Goal: Transaction & Acquisition: Book appointment/travel/reservation

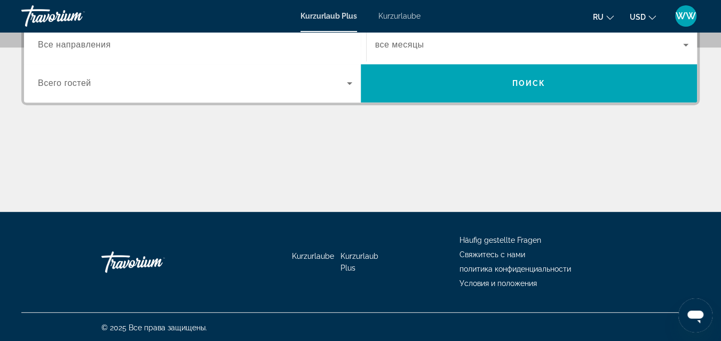
scroll to position [274, 0]
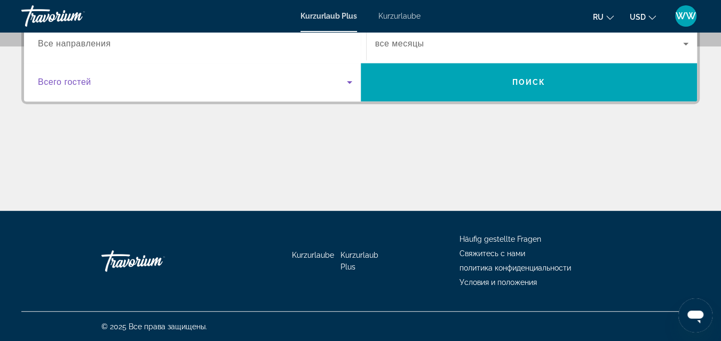
click at [349, 82] on icon "Such-Widget" at bounding box center [349, 82] width 5 height 3
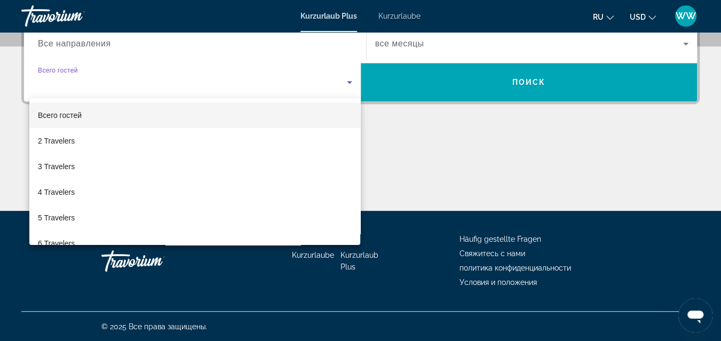
scroll to position [261, 0]
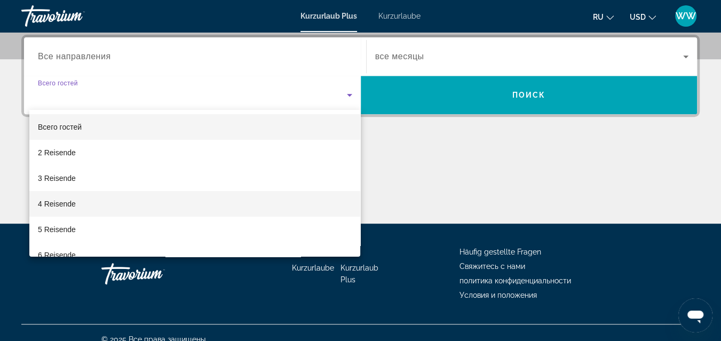
click at [61, 201] on font "4 Reisende" at bounding box center [57, 204] width 38 height 9
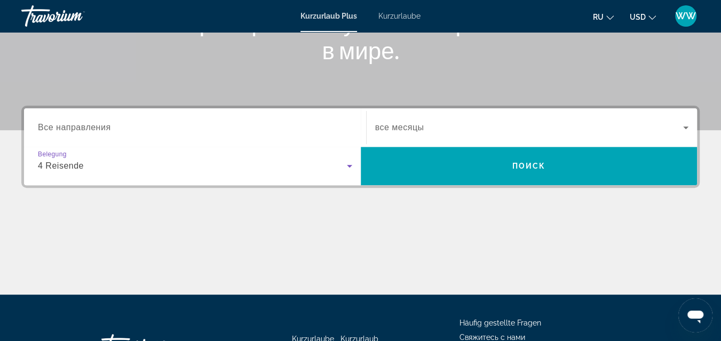
scroll to position [165, 0]
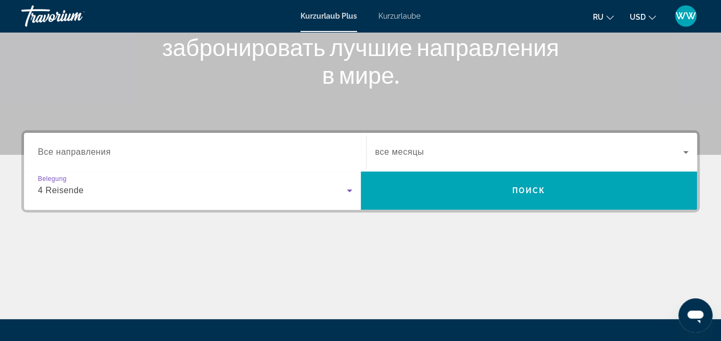
click at [392, 151] on span "все месяцы" at bounding box center [399, 151] width 49 height 9
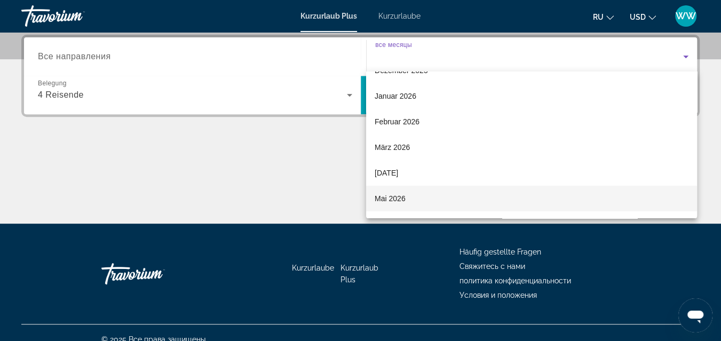
scroll to position [143, 0]
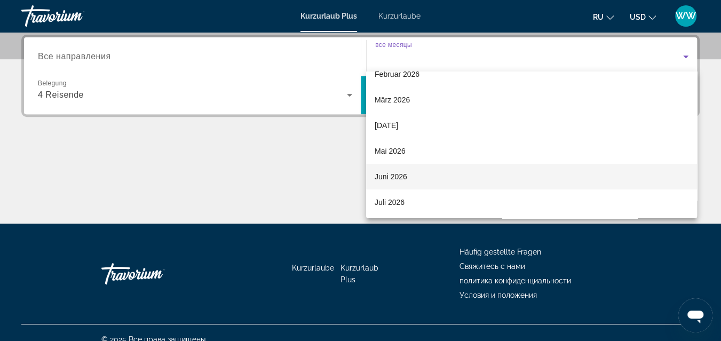
click at [397, 172] on font "Juni 2026" at bounding box center [391, 176] width 33 height 9
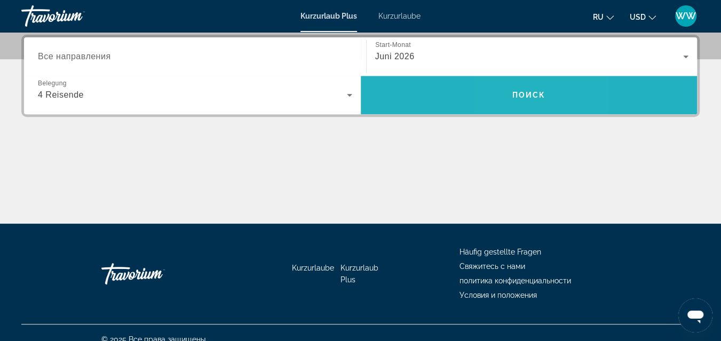
click at [518, 94] on span "Поиск" at bounding box center [529, 95] width 34 height 9
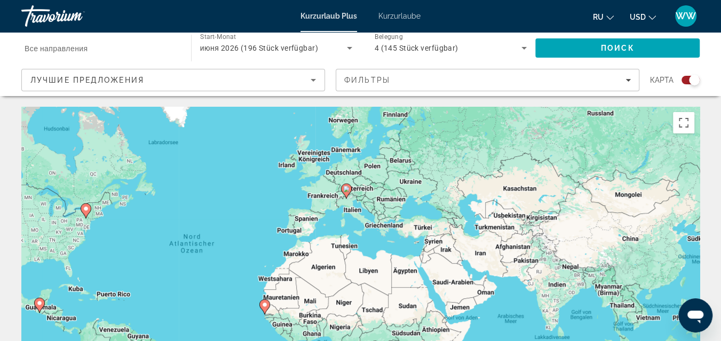
drag, startPoint x: 520, startPoint y: 203, endPoint x: 379, endPoint y: 197, distance: 141.6
click at [379, 197] on div "Um den Modus zum Ziehen mit der Tastatur zu aktivieren, drückst du Alt + Eingab…" at bounding box center [360, 267] width 678 height 320
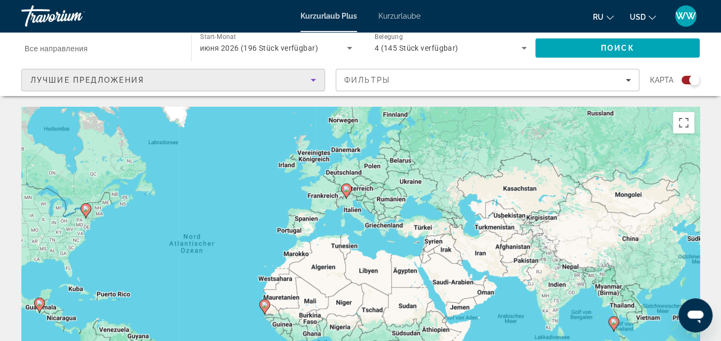
click at [315, 80] on icon "Sortieren nach" at bounding box center [313, 80] width 5 height 3
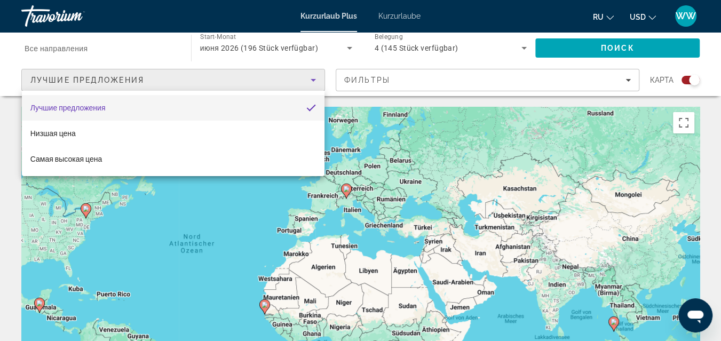
click at [315, 80] on div at bounding box center [360, 170] width 721 height 341
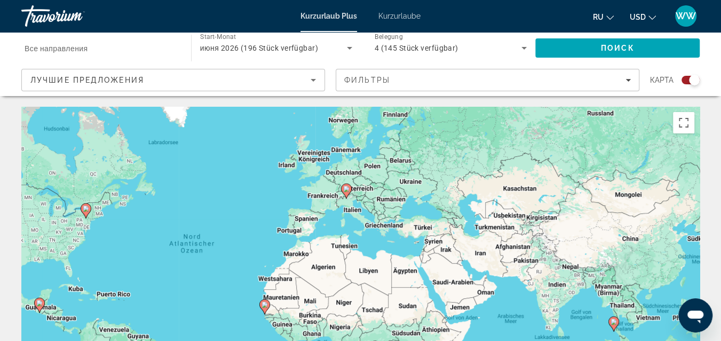
click at [81, 48] on span "Все направления" at bounding box center [57, 48] width 64 height 9
click at [81, 48] on input "Destination Все направления" at bounding box center [101, 48] width 153 height 13
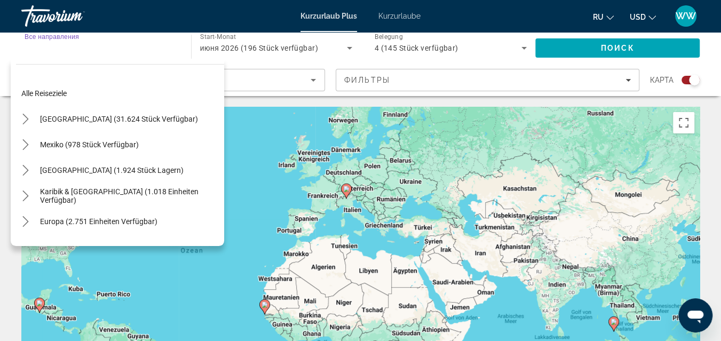
scroll to position [95, 0]
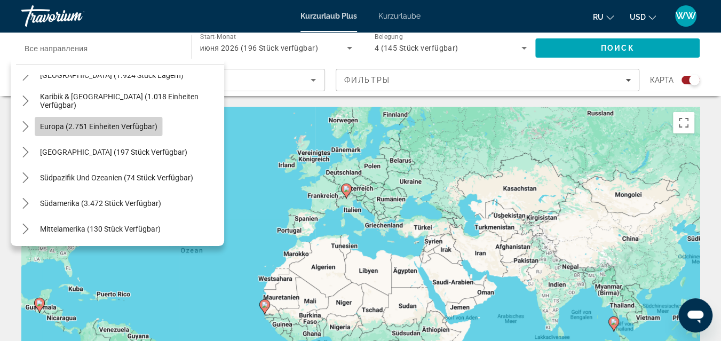
click at [54, 125] on span "Europa (2.751 Einheiten verfügbar)" at bounding box center [98, 126] width 117 height 9
type input "**********"
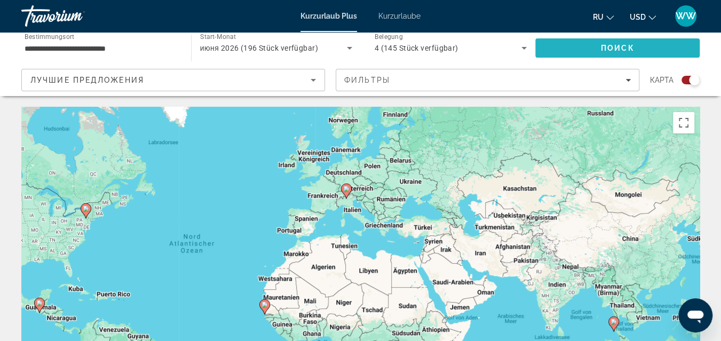
click at [614, 45] on span "Поиск" at bounding box center [618, 48] width 34 height 9
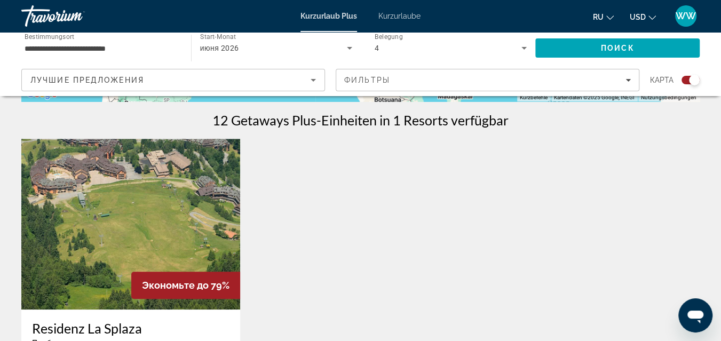
scroll to position [230, 0]
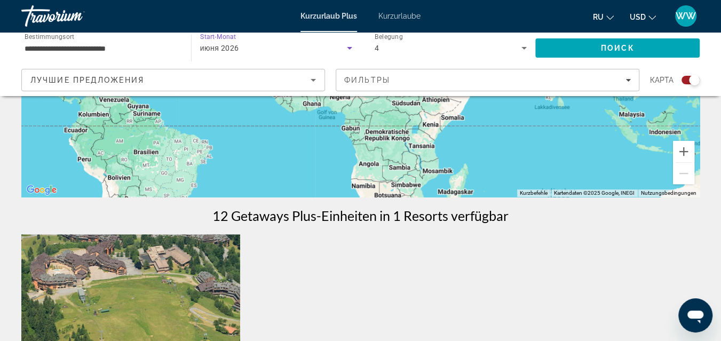
click at [247, 48] on div "июня 2026" at bounding box center [273, 48] width 147 height 13
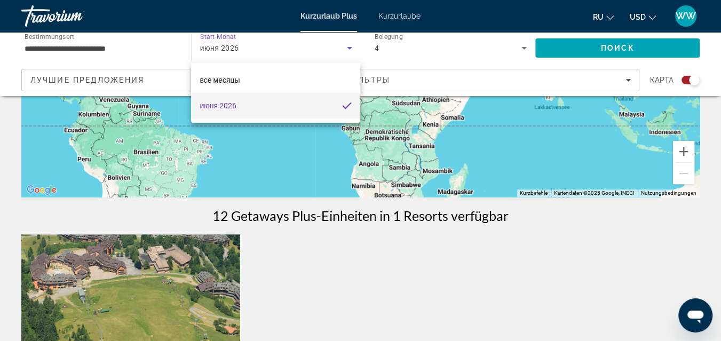
click at [247, 48] on div at bounding box center [360, 170] width 721 height 341
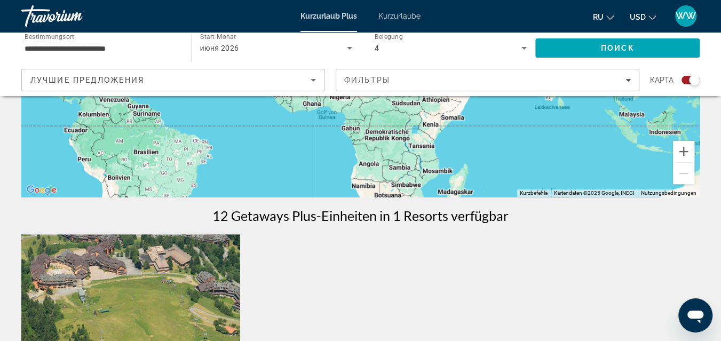
click at [397, 13] on span "Kurzurlaube" at bounding box center [399, 16] width 42 height 9
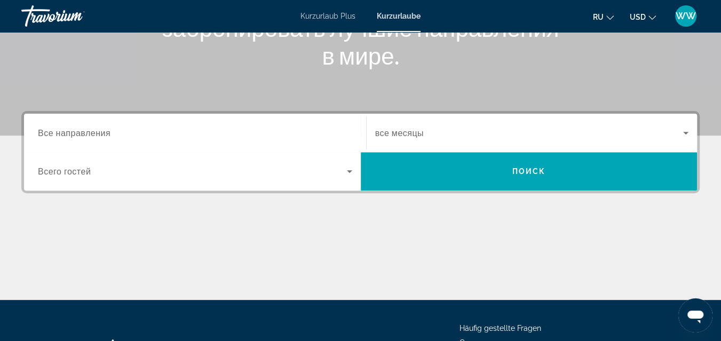
scroll to position [191, 0]
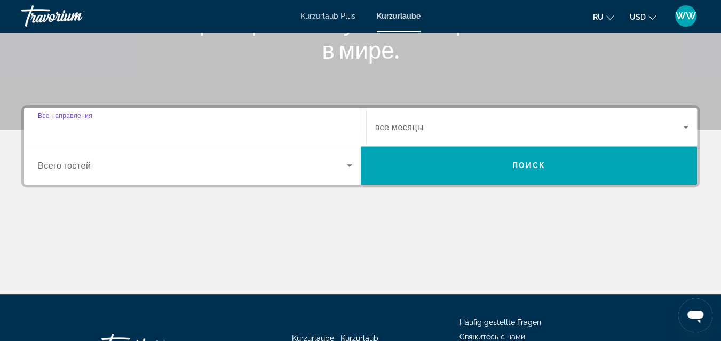
click at [149, 128] on input "Destination Все направления" at bounding box center [195, 127] width 314 height 13
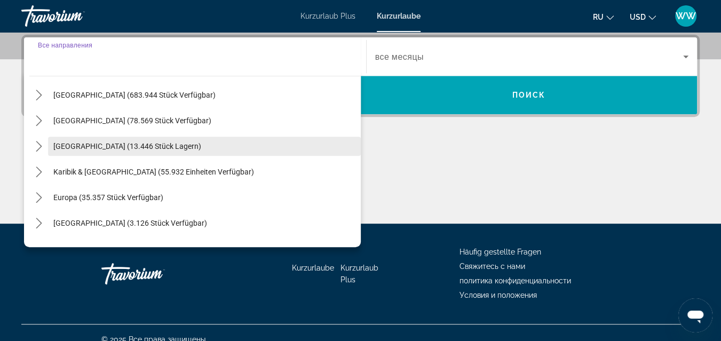
scroll to position [48, 0]
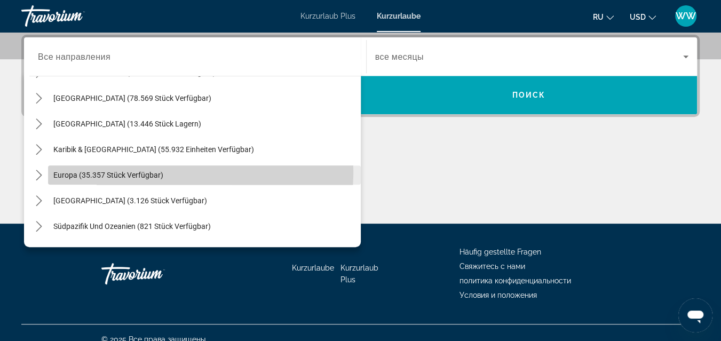
click at [89, 171] on span "Europa (35.357 Stück verfügbar)" at bounding box center [108, 175] width 110 height 9
type input "**********"
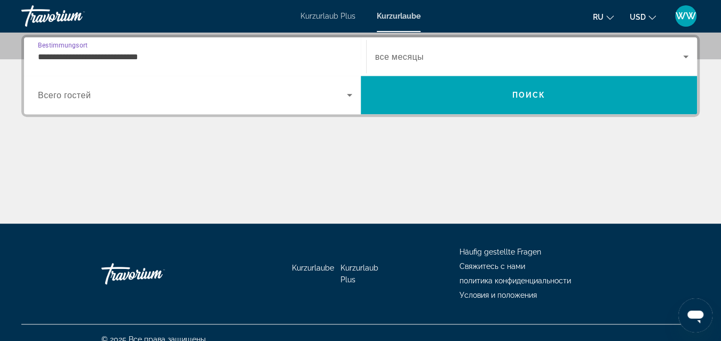
click at [440, 57] on span "Such-Widget" at bounding box center [529, 56] width 309 height 13
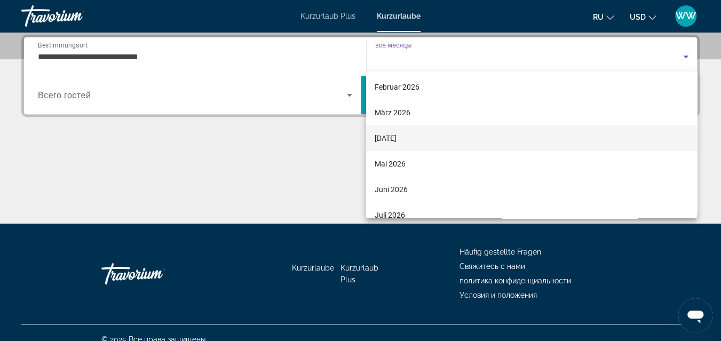
scroll to position [143, 0]
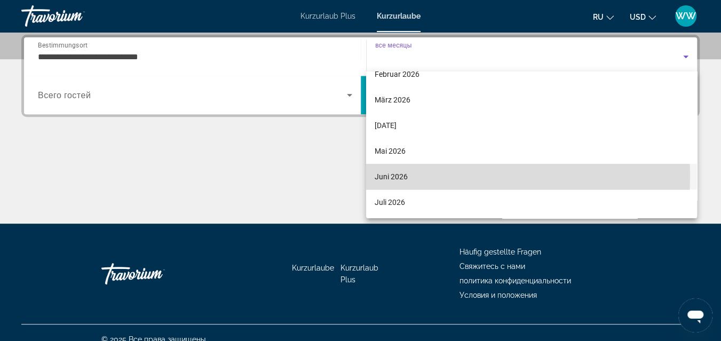
click at [386, 175] on font "Juni 2026" at bounding box center [391, 176] width 33 height 9
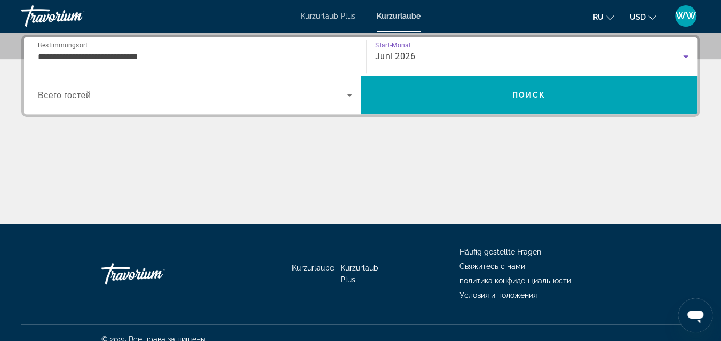
click at [348, 98] on icon "Such-Widget" at bounding box center [349, 95] width 13 height 13
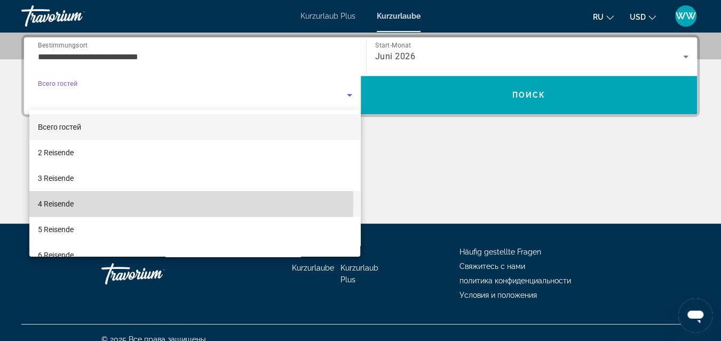
click at [76, 203] on mat-option "4 Reisende" at bounding box center [194, 204] width 331 height 26
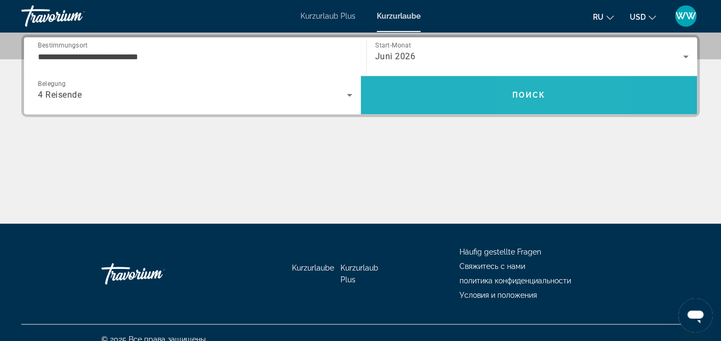
click at [539, 97] on span "Поиск" at bounding box center [529, 95] width 34 height 9
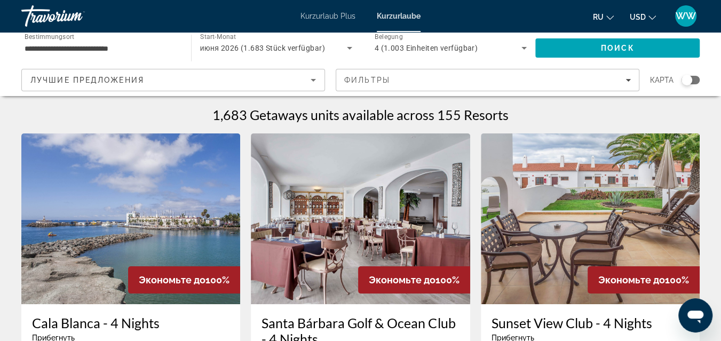
click at [148, 46] on input "**********" at bounding box center [101, 48] width 153 height 13
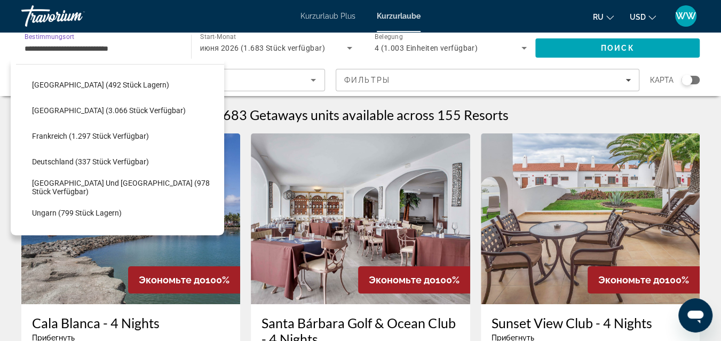
scroll to position [302, 0]
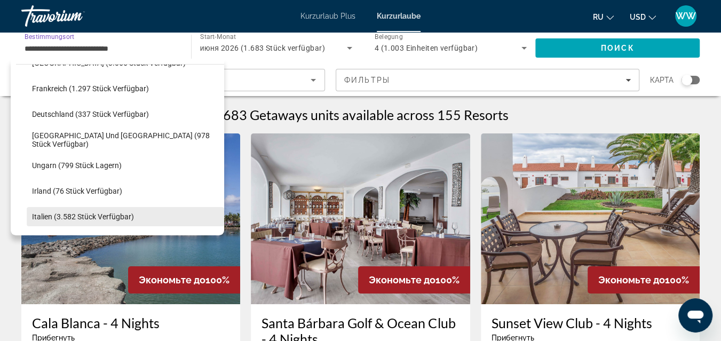
click at [48, 214] on span "Italien (3.582 Stück verfügbar)" at bounding box center [83, 216] width 102 height 9
type input "**********"
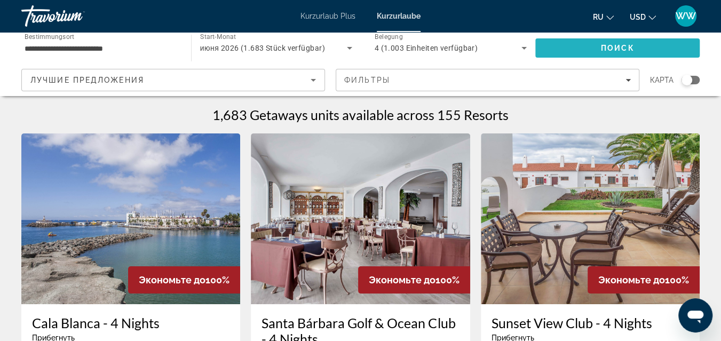
click at [621, 45] on span "Поиск" at bounding box center [618, 48] width 34 height 9
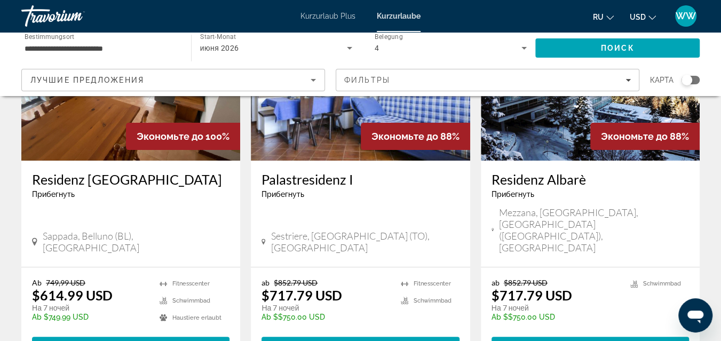
scroll to position [143, 0]
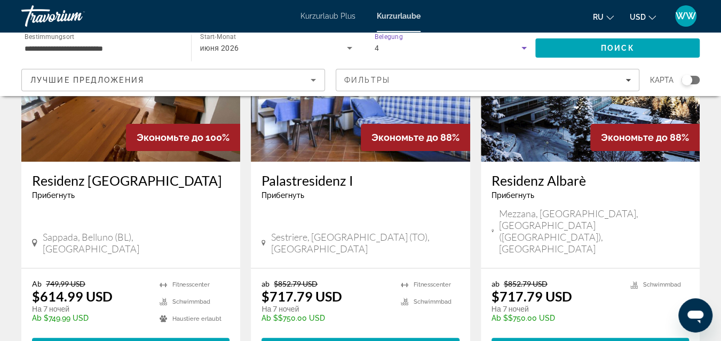
click at [523, 48] on icon "Such-Widget" at bounding box center [524, 48] width 13 height 13
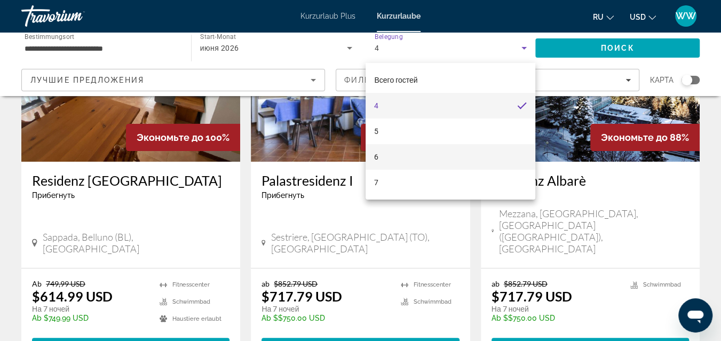
click at [380, 155] on mat-option "6" at bounding box center [451, 157] width 170 height 26
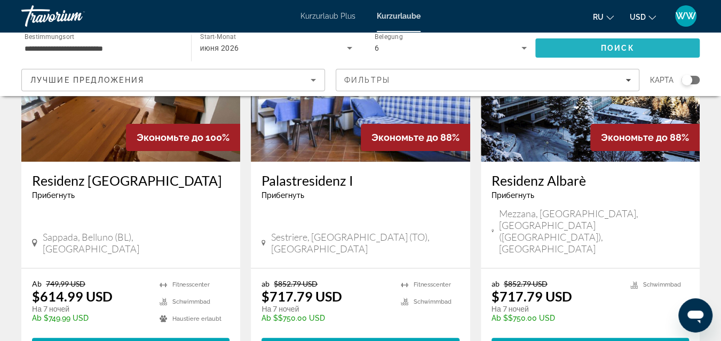
click at [607, 46] on span "Поиск" at bounding box center [618, 48] width 34 height 9
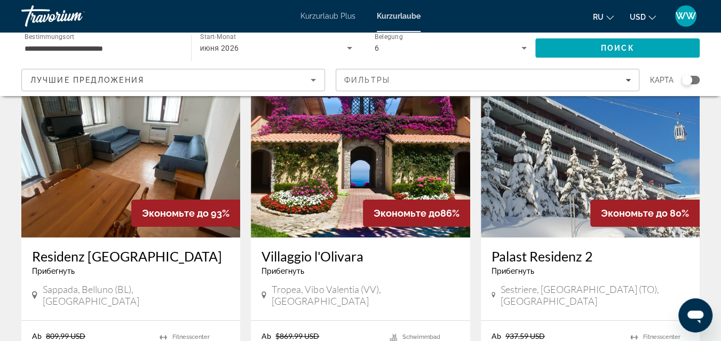
scroll to position [215, 0]
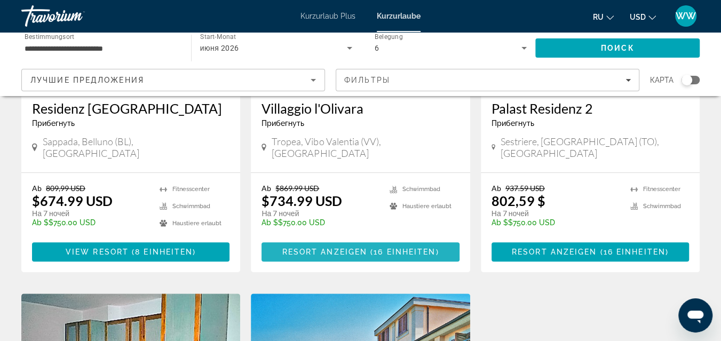
click at [342, 248] on span "anzeigen ( 16 Einheiten )" at bounding box center [378, 252] width 121 height 9
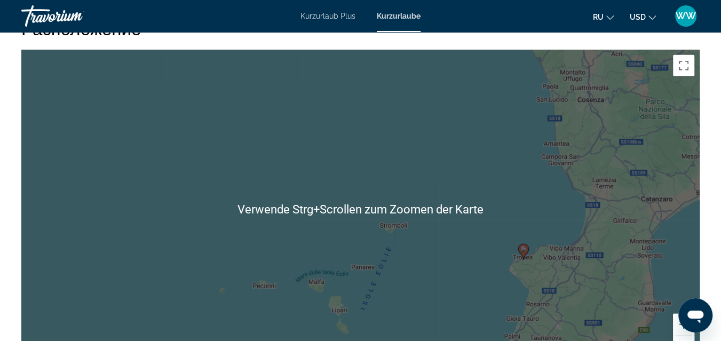
scroll to position [1811, 0]
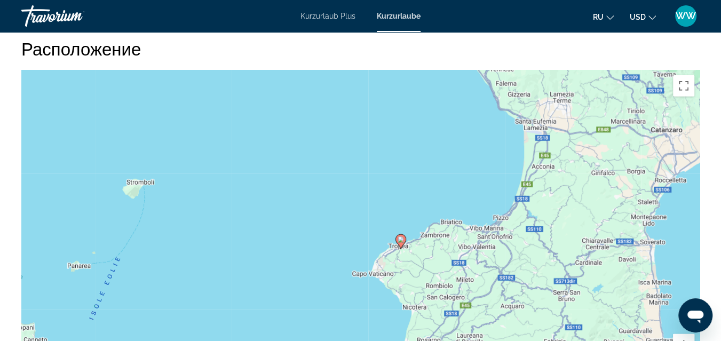
drag, startPoint x: 637, startPoint y: 281, endPoint x: 569, endPoint y: 179, distance: 122.0
click at [577, 178] on div "Um den Modus zum Ziehen mit der Tastatur zu aktivieren, drückst du Alt + Eingab…" at bounding box center [360, 230] width 678 height 320
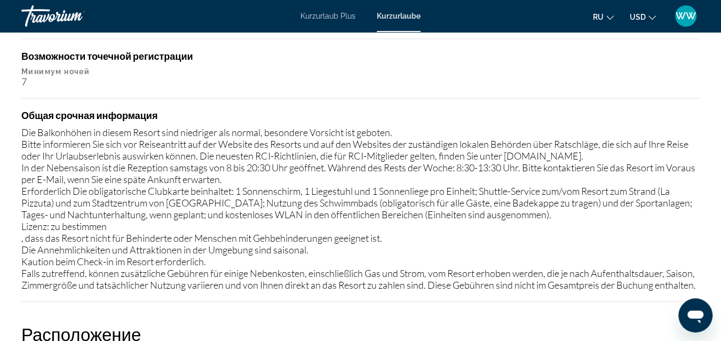
scroll to position [1334, 0]
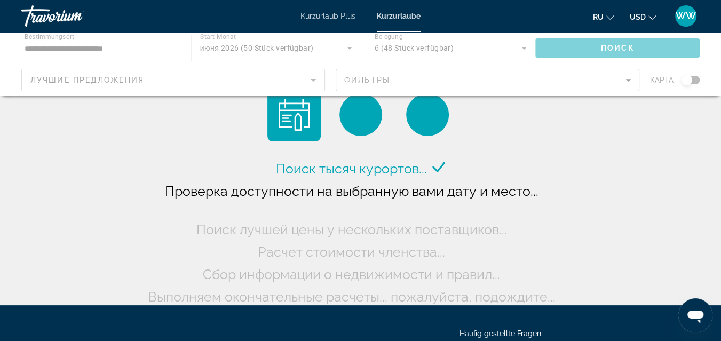
click at [179, 81] on div "Hauptinhalt" at bounding box center [360, 64] width 721 height 64
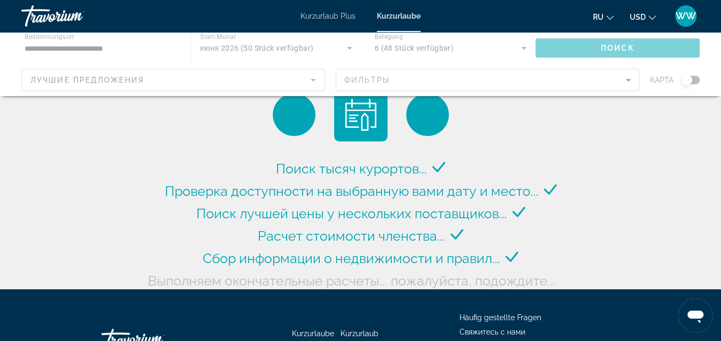
click at [94, 48] on div "Hauptinhalt" at bounding box center [360, 64] width 721 height 64
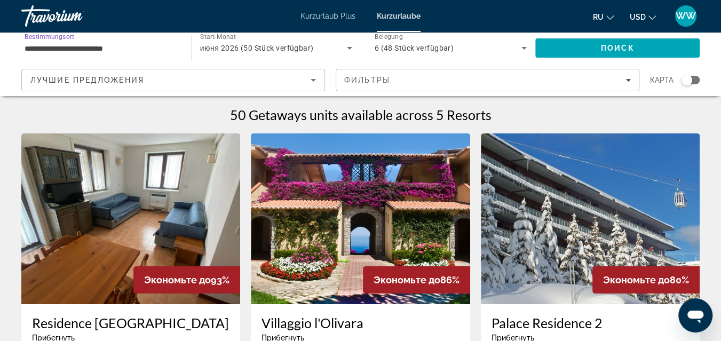
click at [102, 48] on input "**********" at bounding box center [101, 48] width 153 height 13
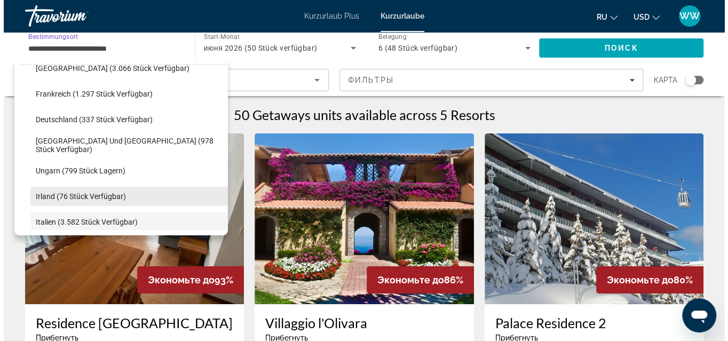
scroll to position [275, 0]
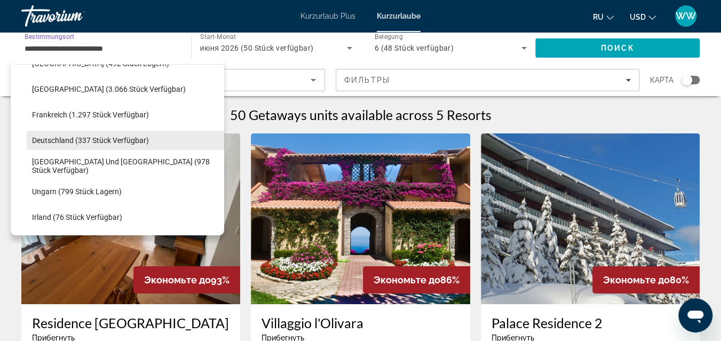
click at [118, 140] on span "Deutschland (337 Stück verfügbar)" at bounding box center [90, 140] width 117 height 9
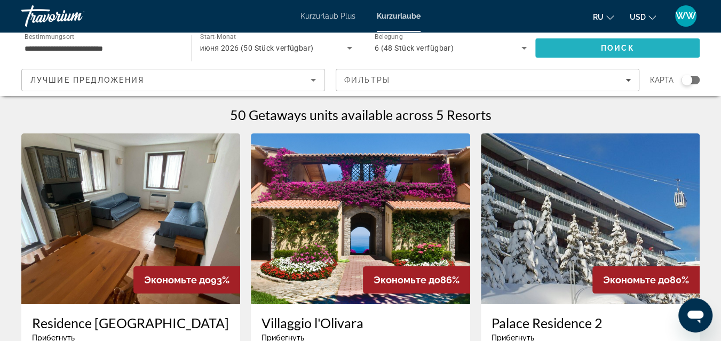
click at [609, 44] on span "Поиск" at bounding box center [618, 48] width 34 height 9
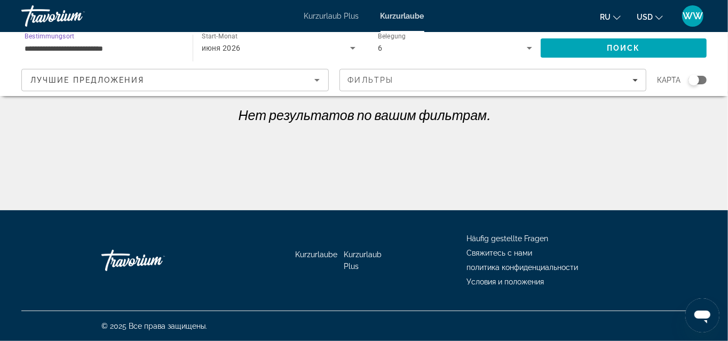
click at [95, 48] on input "**********" at bounding box center [102, 48] width 154 height 13
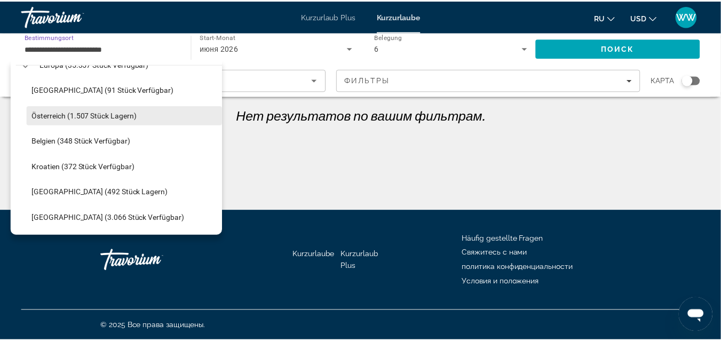
scroll to position [125, 0]
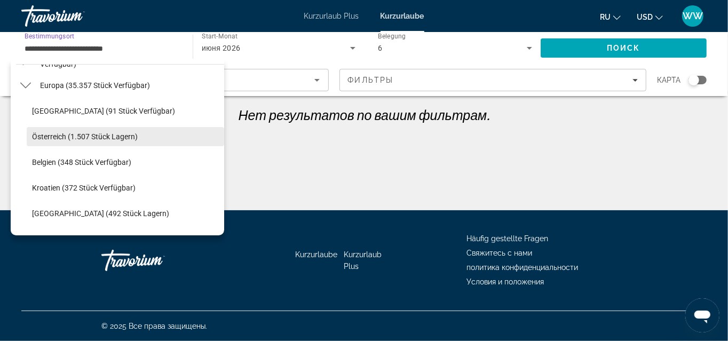
click at [96, 135] on span "Österreich (1.507 Stück lagern)" at bounding box center [85, 136] width 106 height 9
type input "**********"
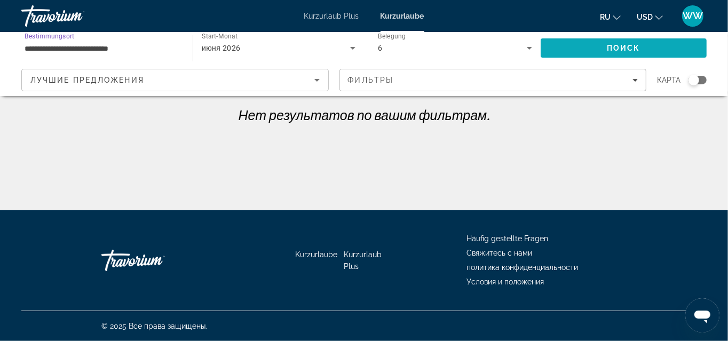
click at [609, 45] on span "Поиск" at bounding box center [624, 48] width 34 height 9
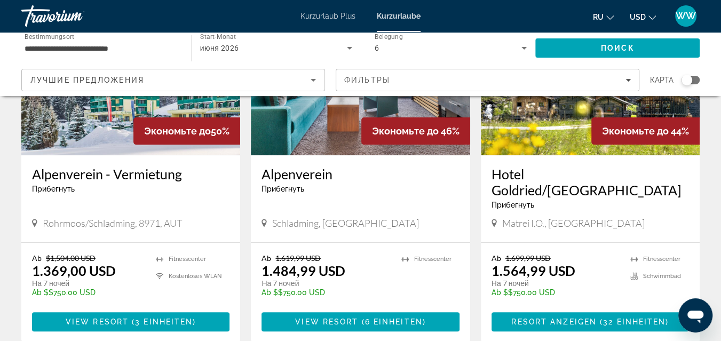
scroll to position [191, 0]
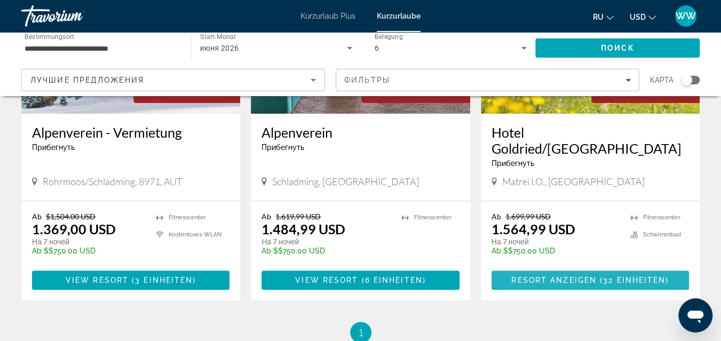
click at [594, 276] on span "anzeigen ( 32 Einheiten )" at bounding box center [608, 280] width 122 height 9
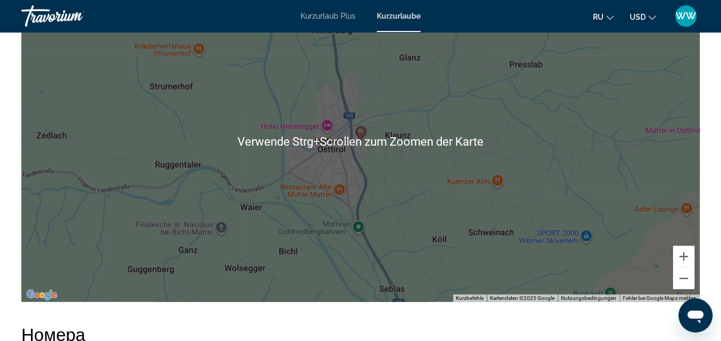
scroll to position [1620, 0]
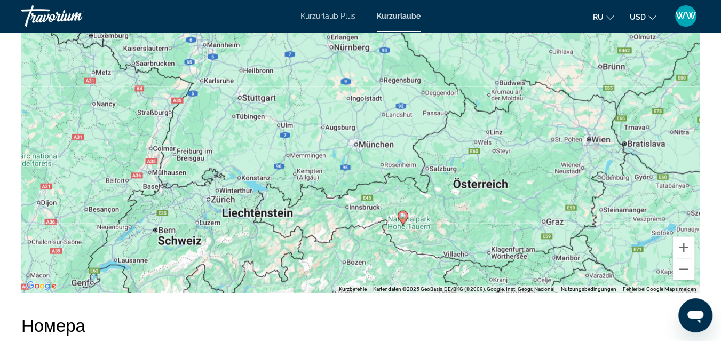
drag, startPoint x: 431, startPoint y: 99, endPoint x: 410, endPoint y: 207, distance: 109.4
click at [410, 207] on div "Um den Modus zum Ziehen mit der Tastatur zu aktivieren, drückst du Alt + Eingab…" at bounding box center [360, 133] width 678 height 320
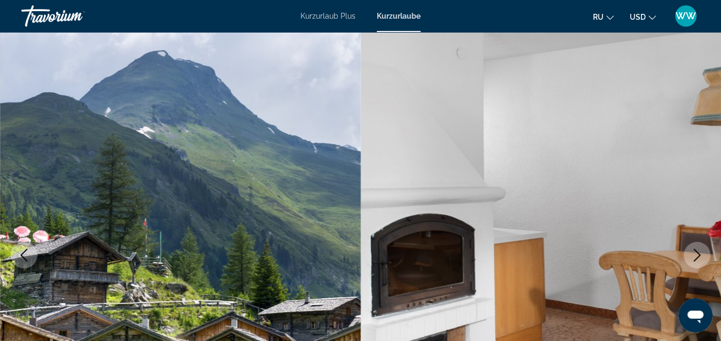
scroll to position [0, 0]
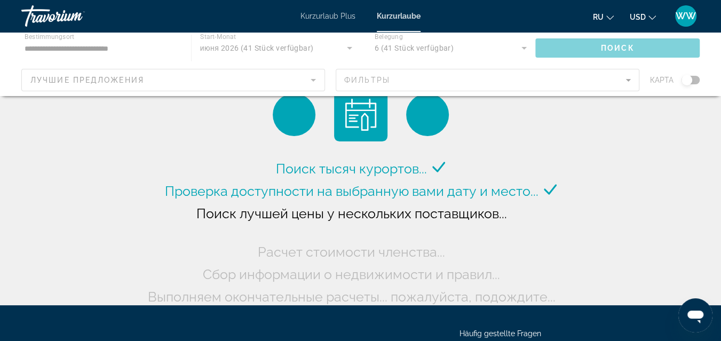
click at [148, 48] on div "Hauptinhalt" at bounding box center [360, 64] width 721 height 64
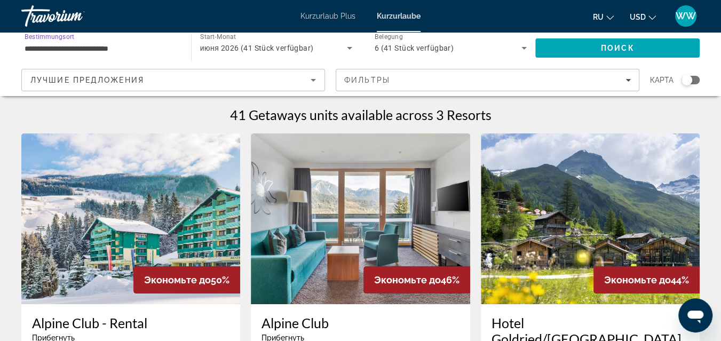
click at [109, 48] on input "**********" at bounding box center [101, 48] width 153 height 13
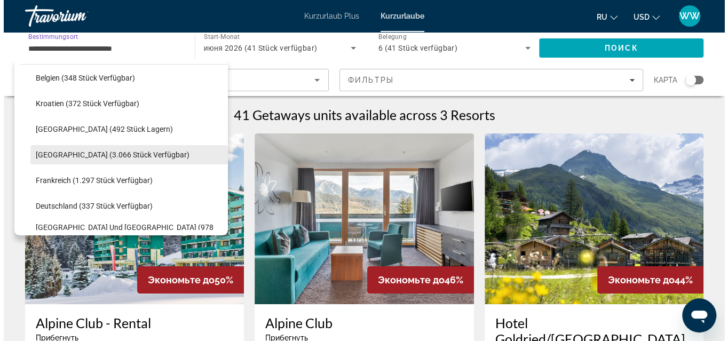
scroll to position [257, 0]
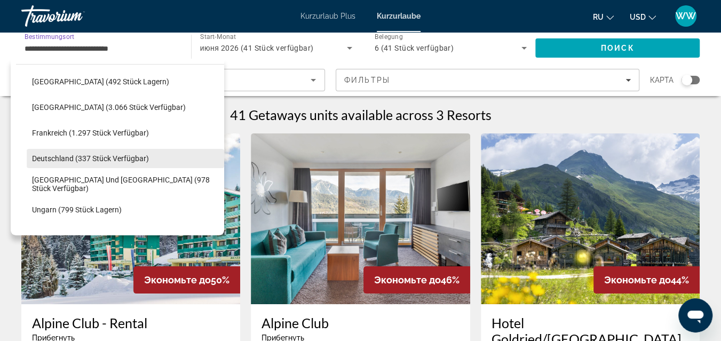
click at [97, 159] on span "Deutschland (337 Stück verfügbar)" at bounding box center [90, 158] width 117 height 9
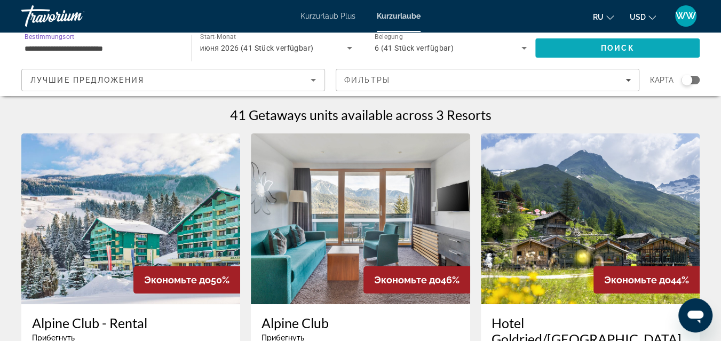
click at [627, 46] on span "Поиск" at bounding box center [618, 48] width 34 height 9
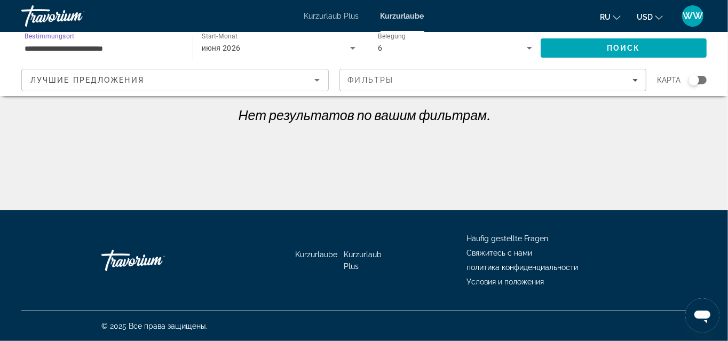
click at [113, 45] on input "**********" at bounding box center [102, 48] width 154 height 13
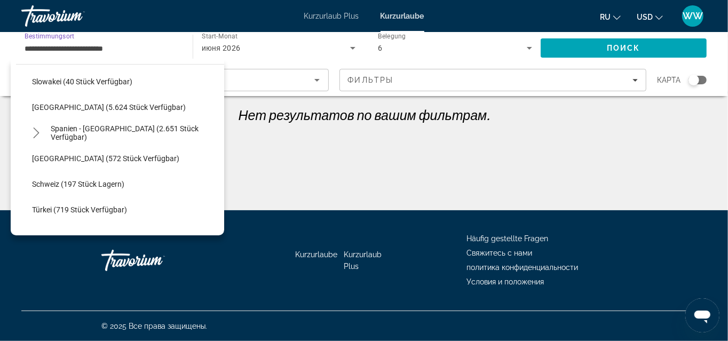
scroll to position [554, 0]
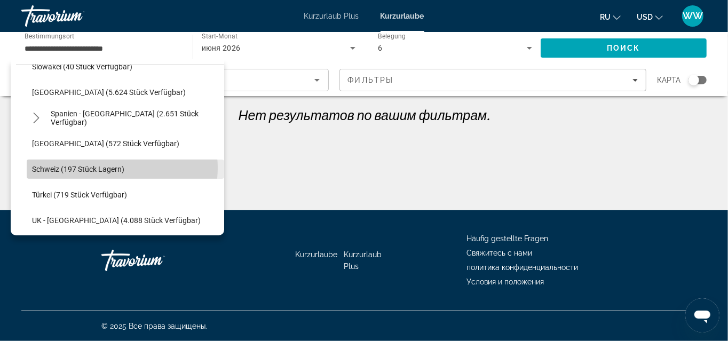
click at [112, 167] on span "Schweiz (197 Stück lagern)" at bounding box center [78, 169] width 92 height 9
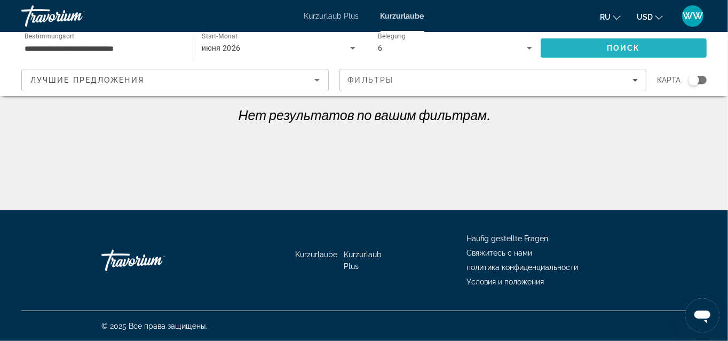
click at [618, 44] on span "Поиск" at bounding box center [624, 48] width 34 height 9
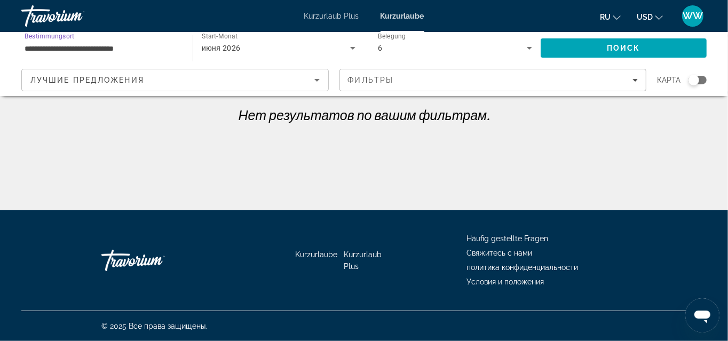
click at [129, 46] on input "**********" at bounding box center [102, 48] width 154 height 13
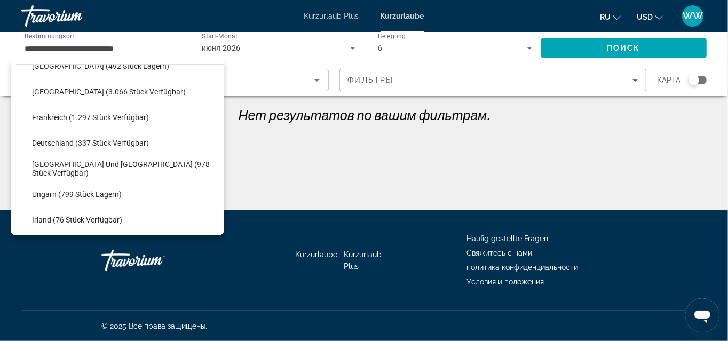
scroll to position [242, 0]
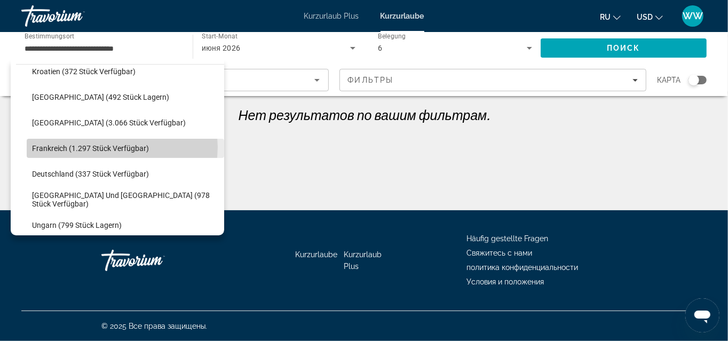
click at [122, 147] on span "Frankreich (1.297 Stück verfügbar)" at bounding box center [90, 148] width 117 height 9
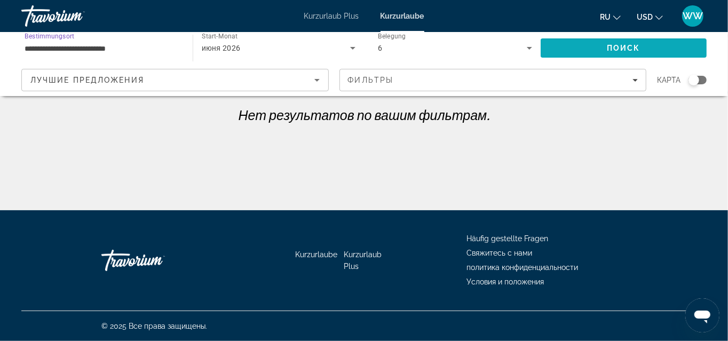
click at [617, 45] on span "Поиск" at bounding box center [624, 48] width 34 height 9
click at [129, 48] on input "**********" at bounding box center [102, 48] width 154 height 13
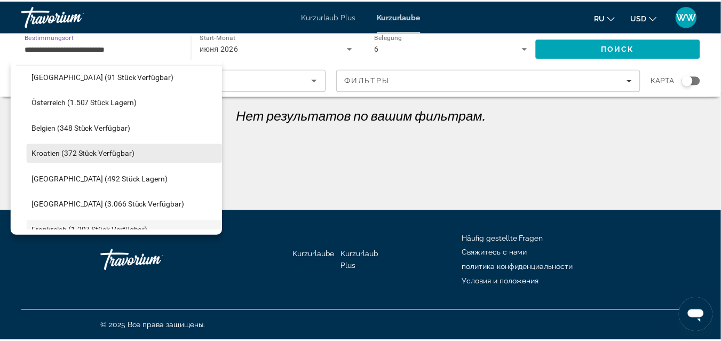
scroll to position [147, 0]
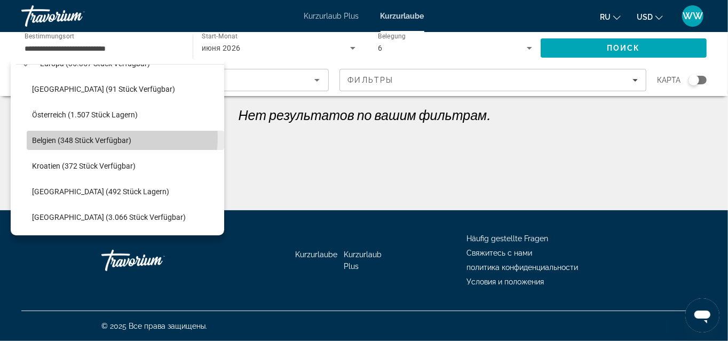
click at [94, 136] on span "Belgien (348 Stück verfügbar)" at bounding box center [81, 140] width 99 height 9
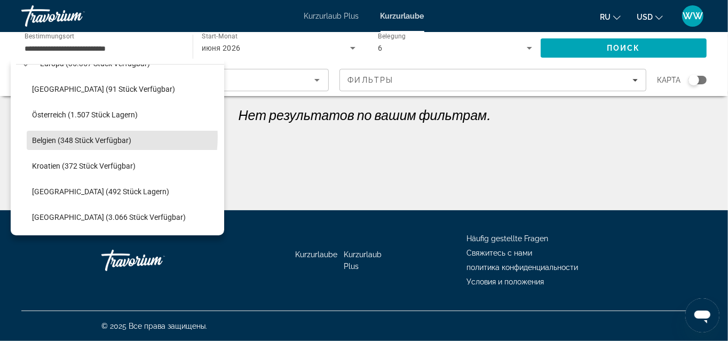
type input "**********"
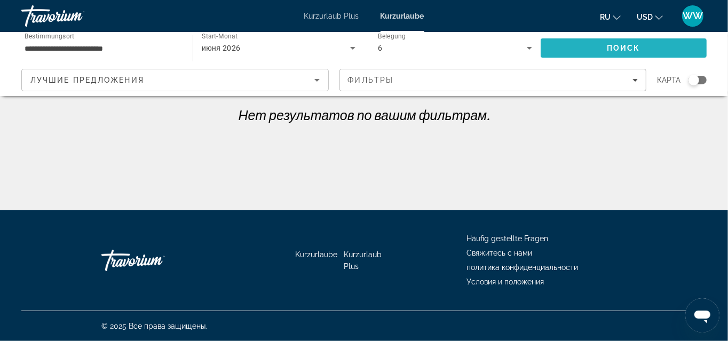
click at [606, 45] on span "Suchen" at bounding box center [624, 48] width 166 height 26
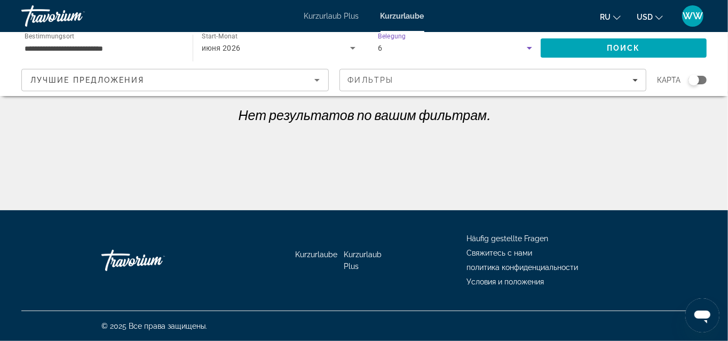
click at [530, 45] on icon "Such-Widget" at bounding box center [529, 48] width 13 height 13
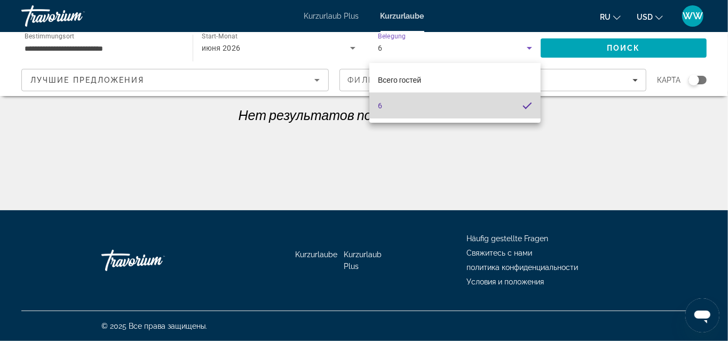
click at [394, 107] on mat-option "6" at bounding box center [454, 106] width 171 height 26
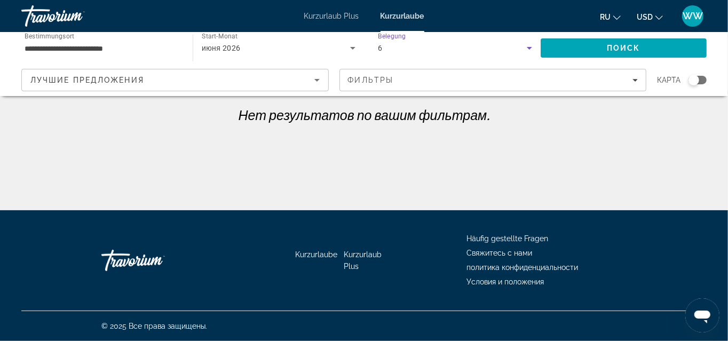
click at [309, 45] on div "июня 2026" at bounding box center [276, 48] width 148 height 13
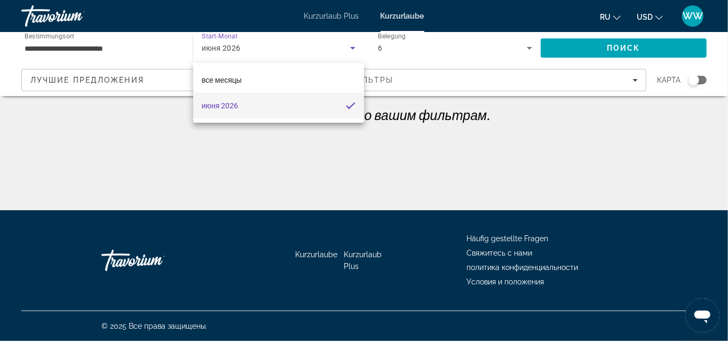
click at [309, 45] on div at bounding box center [364, 170] width 728 height 341
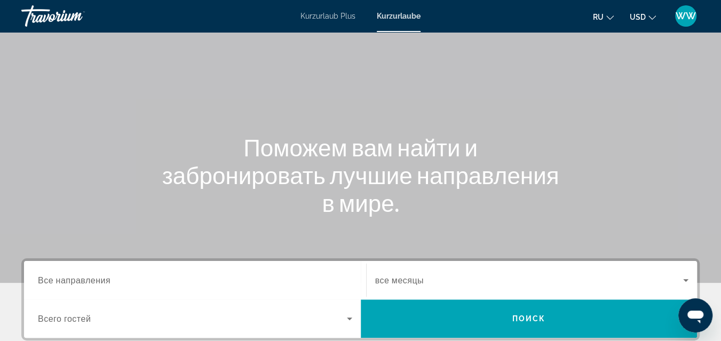
scroll to position [191, 0]
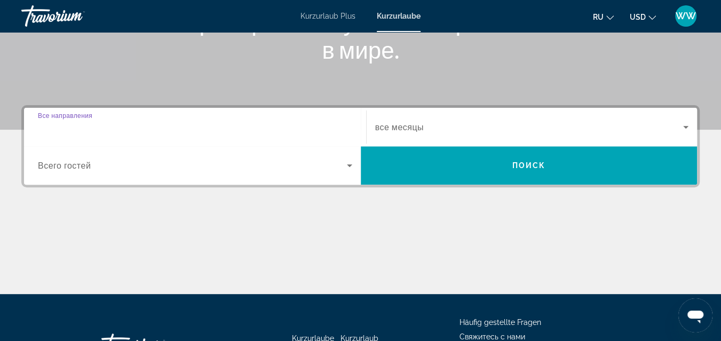
click at [164, 123] on input "Destination Все направления" at bounding box center [195, 127] width 314 height 13
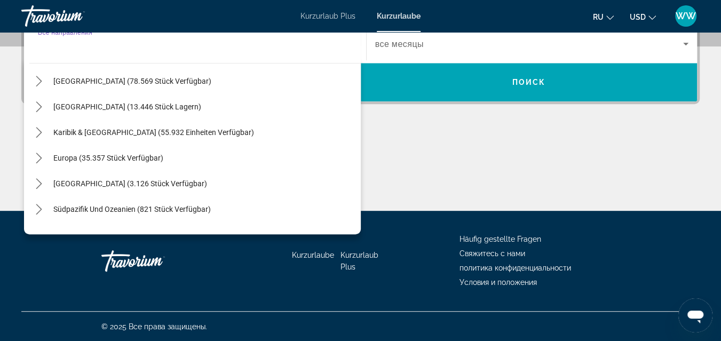
scroll to position [29, 0]
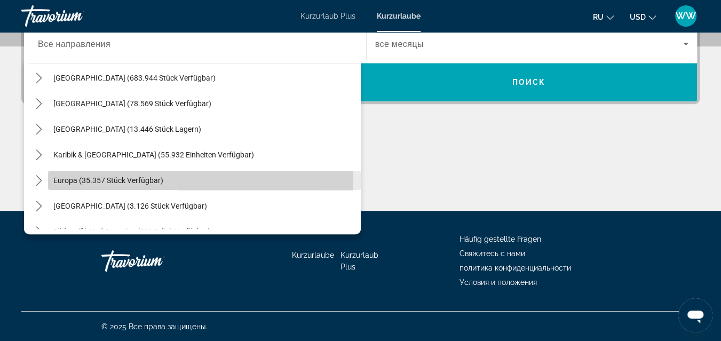
click at [130, 180] on span "Europa (35.357 Stück verfügbar)" at bounding box center [108, 180] width 110 height 9
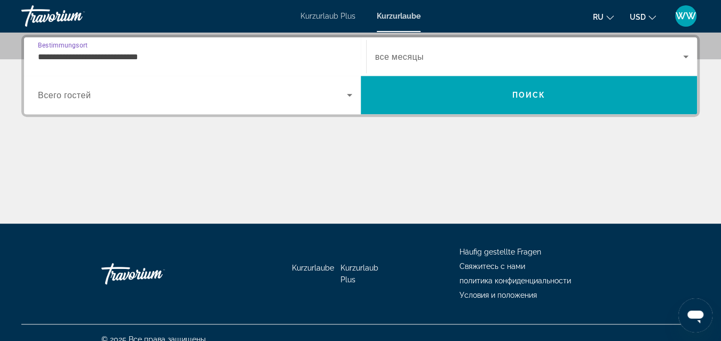
click at [152, 53] on input "**********" at bounding box center [195, 57] width 314 height 13
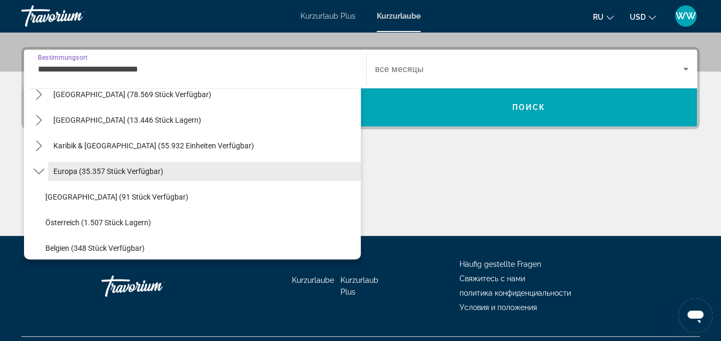
scroll to position [111, 0]
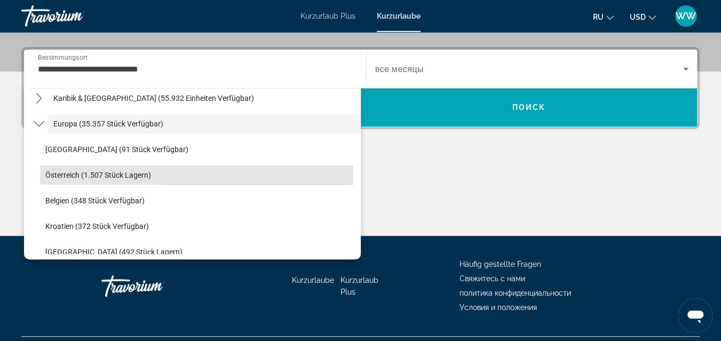
click at [121, 172] on span "Österreich (1.507 Stück lagern)" at bounding box center [98, 175] width 106 height 9
type input "**********"
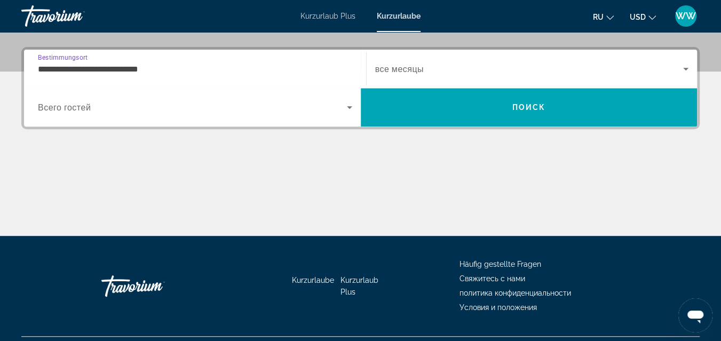
scroll to position [261, 0]
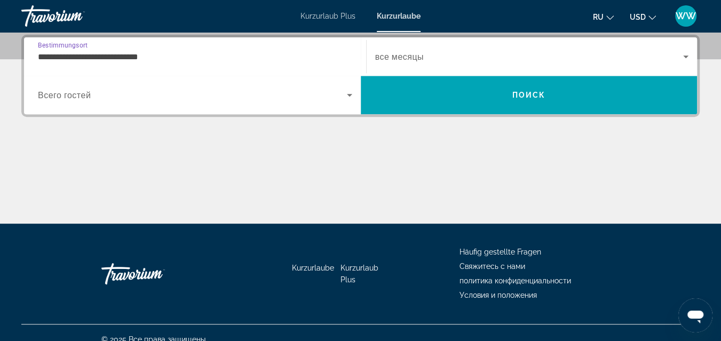
click at [118, 98] on span "Such-Widget" at bounding box center [192, 95] width 309 height 13
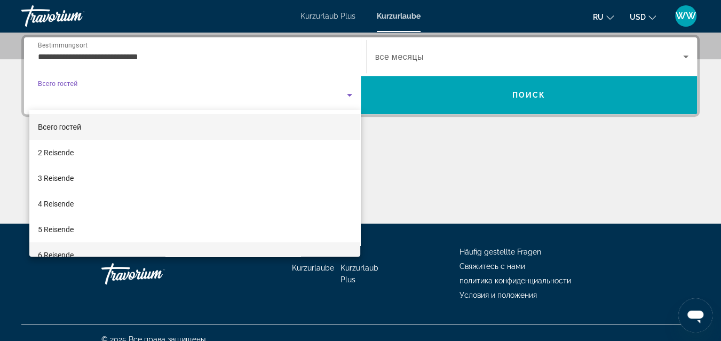
click at [67, 251] on font "6 Reisende" at bounding box center [56, 255] width 36 height 9
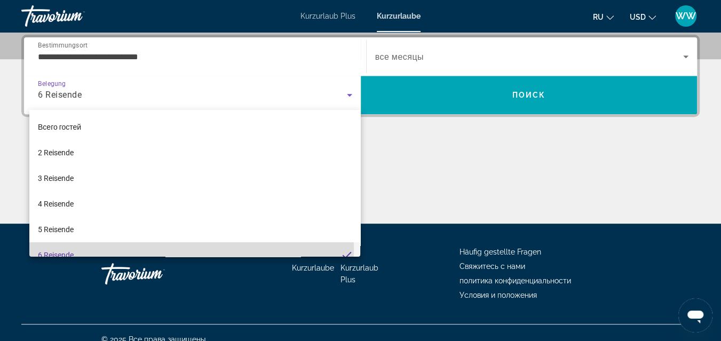
scroll to position [0, 0]
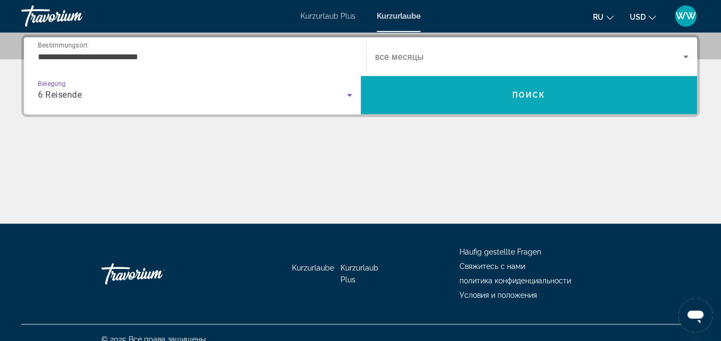
click at [535, 91] on span "Поиск" at bounding box center [529, 95] width 34 height 9
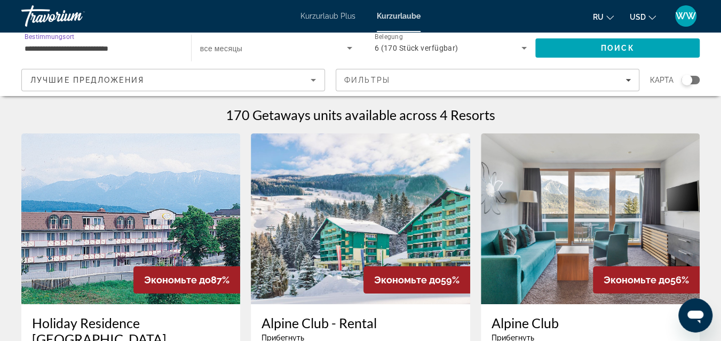
click at [99, 48] on input "**********" at bounding box center [101, 48] width 153 height 13
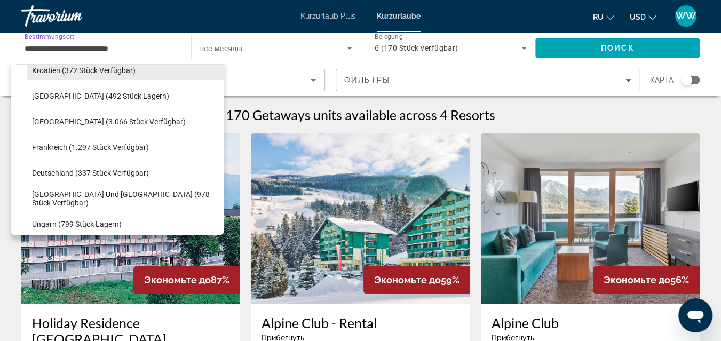
scroll to position [257, 0]
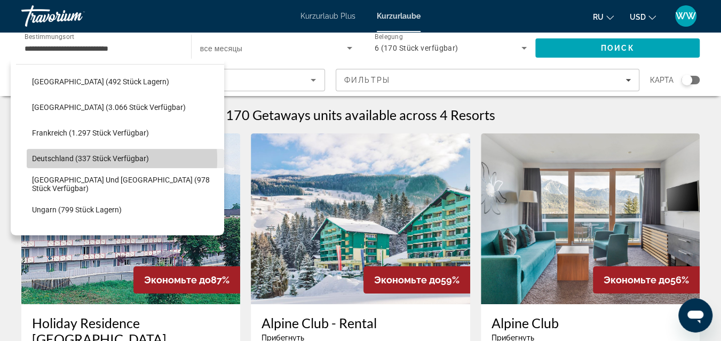
click at [97, 159] on span "Deutschland (337 Stück verfügbar)" at bounding box center [90, 158] width 117 height 9
type input "**********"
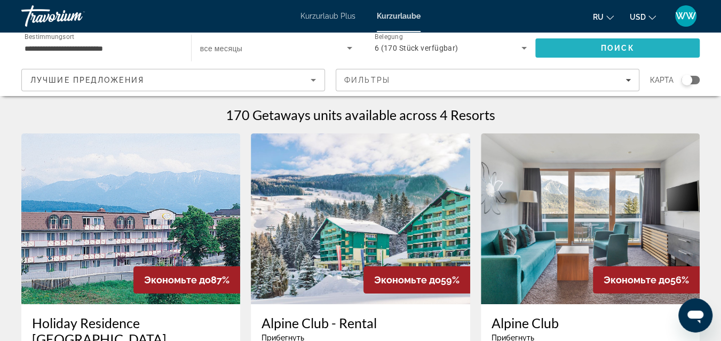
click at [602, 48] on span "Поиск" at bounding box center [618, 48] width 34 height 9
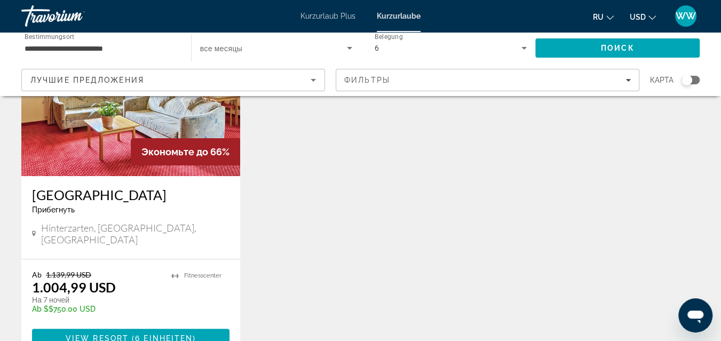
scroll to position [143, 0]
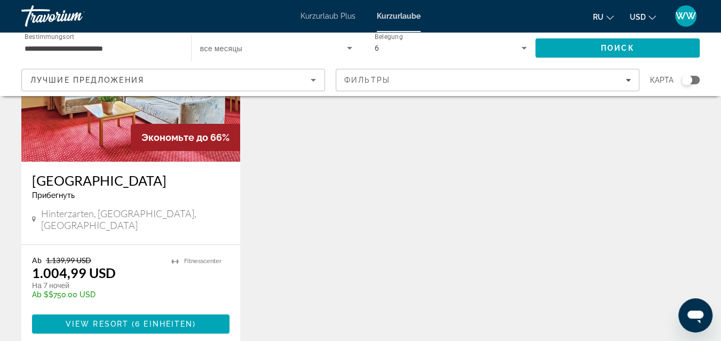
click at [90, 122] on img "Hauptinhalt" at bounding box center [130, 76] width 219 height 171
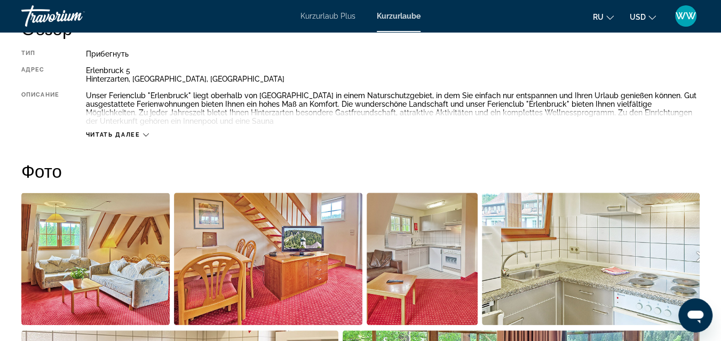
scroll to position [524, 0]
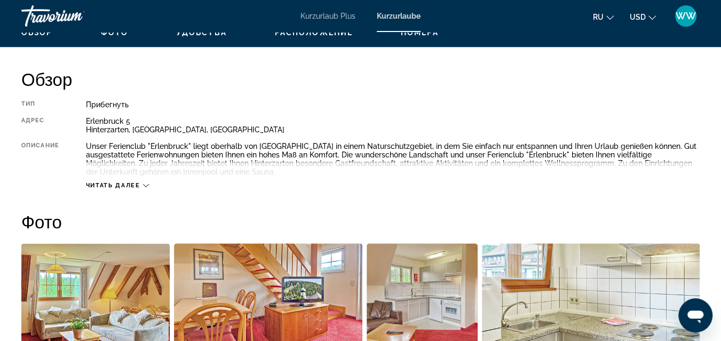
click at [146, 185] on icon "Hauptinhalt" at bounding box center [146, 186] width 6 height 6
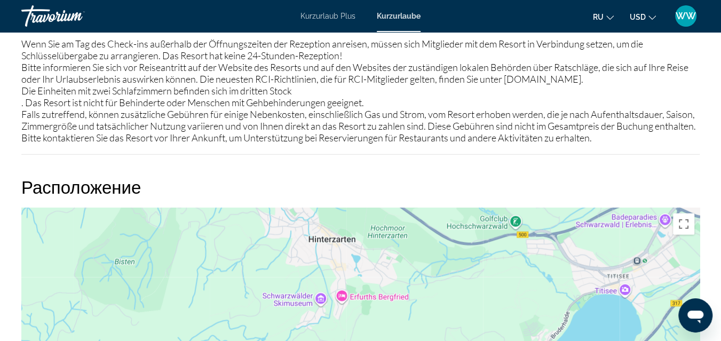
scroll to position [1366, 0]
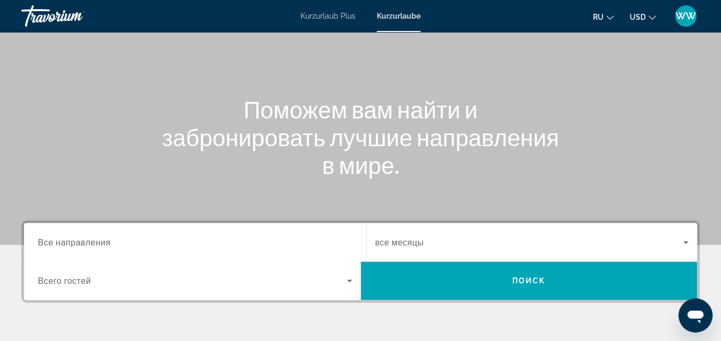
scroll to position [191, 0]
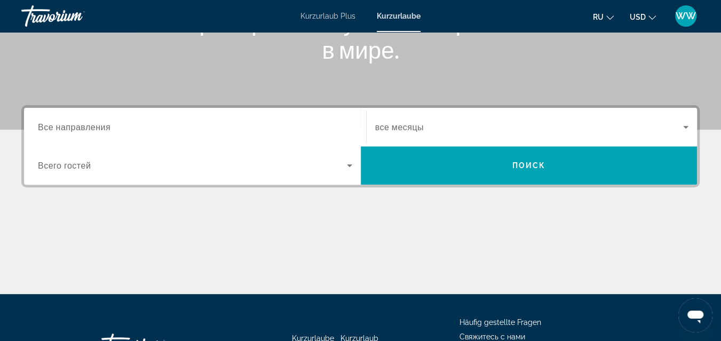
click at [146, 172] on div "Such-Widget" at bounding box center [195, 166] width 314 height 30
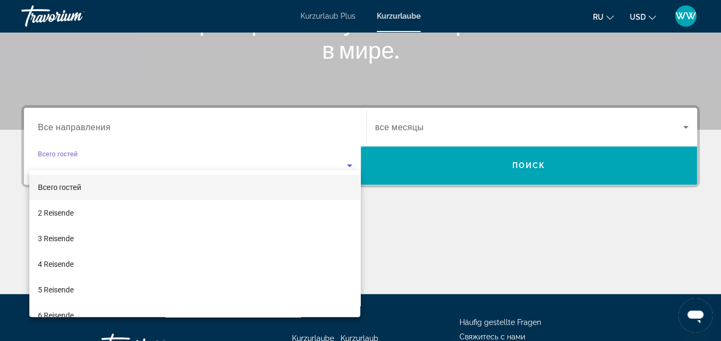
scroll to position [261, 0]
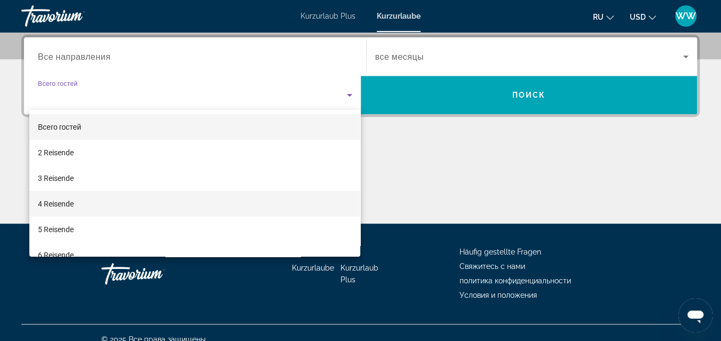
click at [76, 202] on mat-option "4 Reisende" at bounding box center [194, 204] width 331 height 26
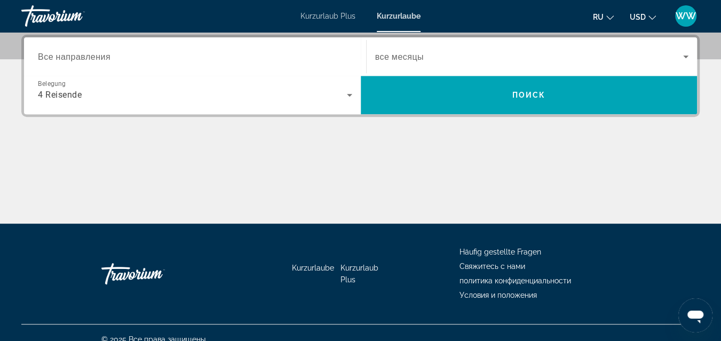
click at [107, 54] on span "Все направления" at bounding box center [74, 56] width 73 height 10
click at [107, 54] on input "Destination Все направления" at bounding box center [195, 57] width 314 height 13
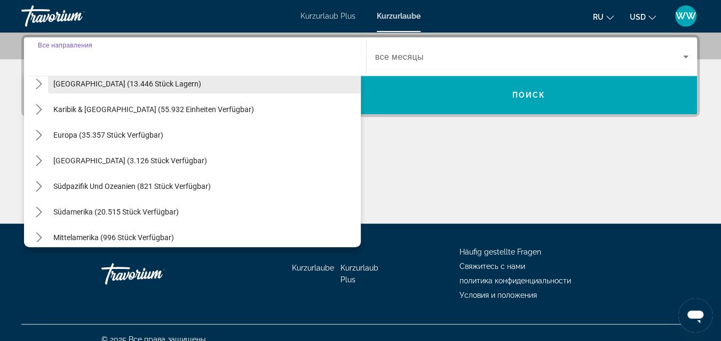
scroll to position [95, 0]
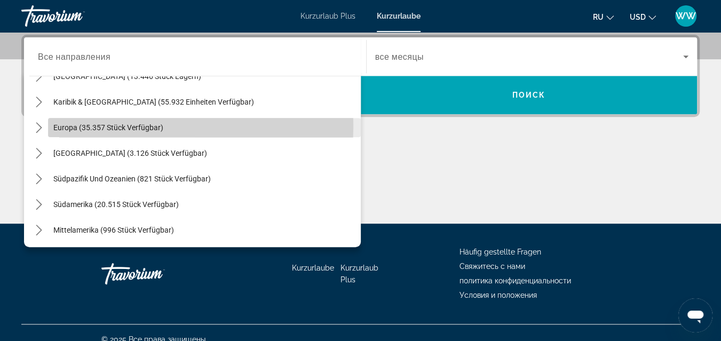
click at [70, 127] on span "Europa (35.357 Stück verfügbar)" at bounding box center [108, 127] width 110 height 9
type input "**********"
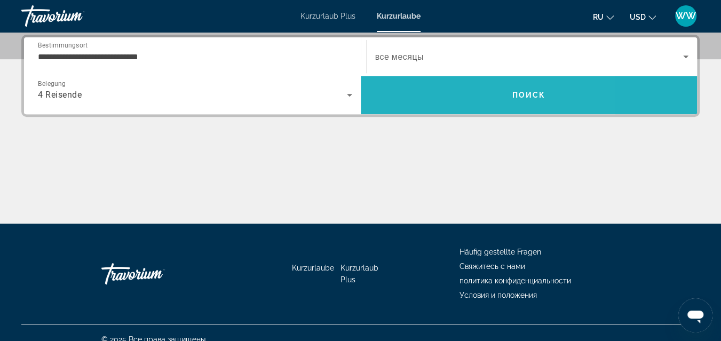
click at [521, 94] on span "Поиск" at bounding box center [529, 95] width 34 height 9
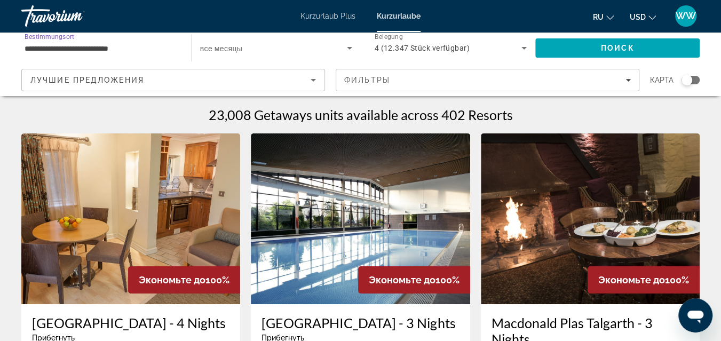
click at [151, 47] on input "**********" at bounding box center [101, 48] width 153 height 13
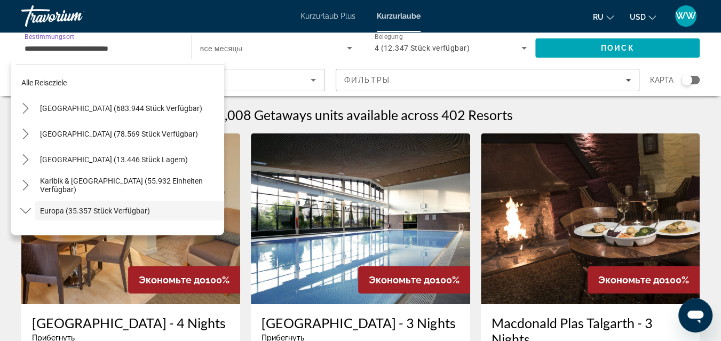
scroll to position [64, 0]
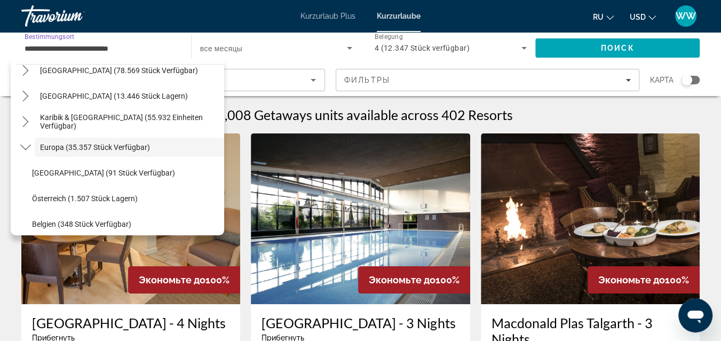
click at [152, 44] on input "**********" at bounding box center [101, 48] width 153 height 13
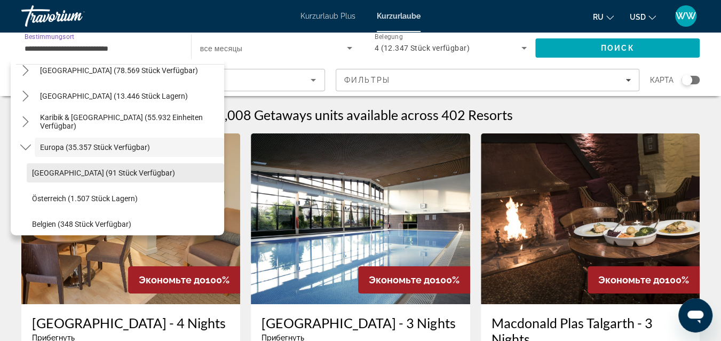
scroll to position [111, 0]
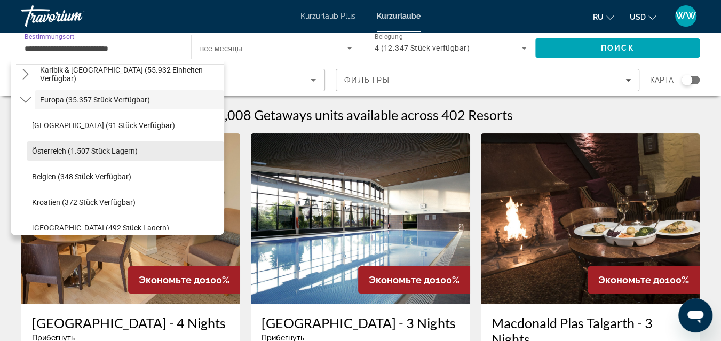
click at [56, 151] on span "Österreich (1.507 Stück lagern)" at bounding box center [85, 151] width 106 height 9
type input "**********"
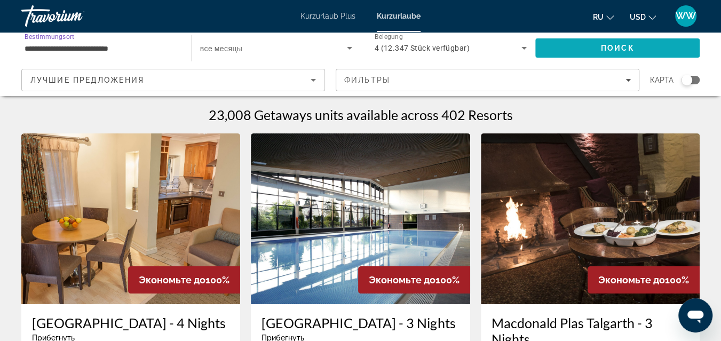
click at [595, 47] on span "Suchen" at bounding box center [617, 48] width 164 height 26
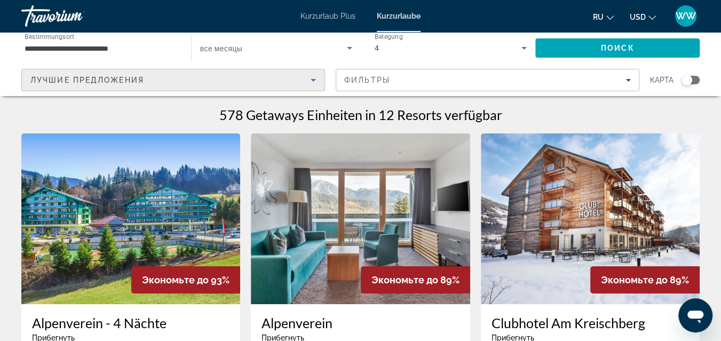
click at [315, 78] on icon "Sortieren nach" at bounding box center [313, 80] width 13 height 13
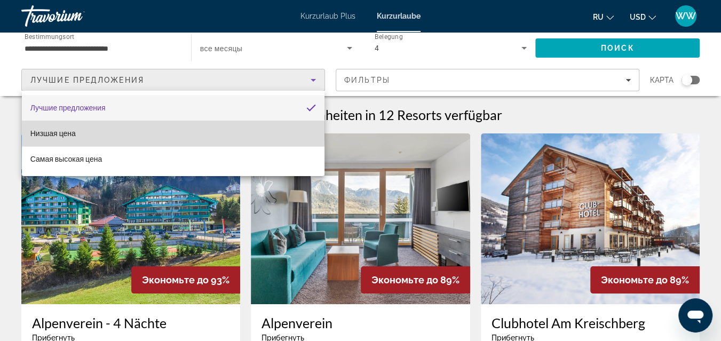
click at [70, 129] on span "Низшая цена" at bounding box center [52, 133] width 45 height 9
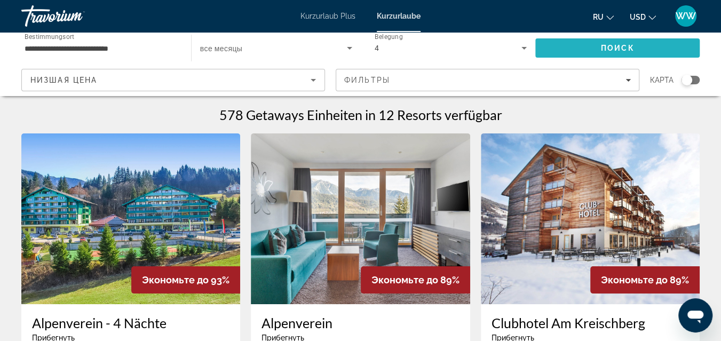
click at [591, 43] on span "Suchen" at bounding box center [617, 48] width 164 height 26
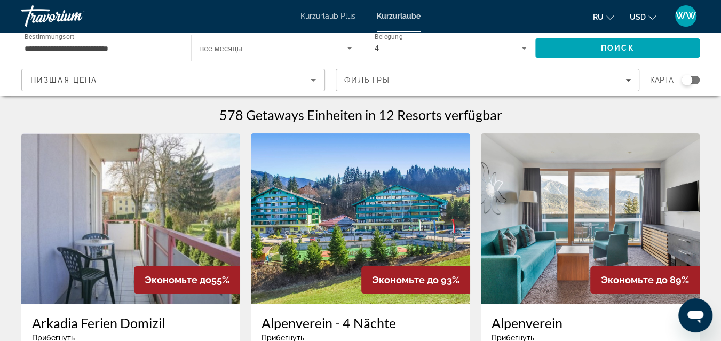
click at [695, 78] on div "Such-Widget" at bounding box center [691, 80] width 18 height 9
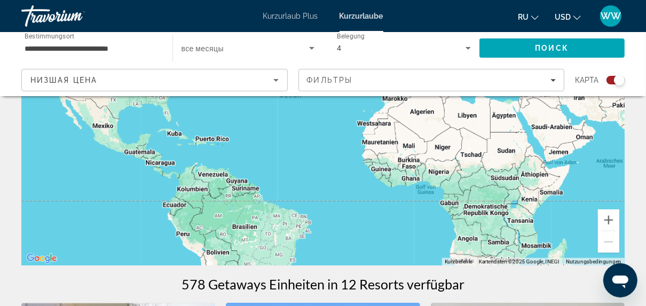
scroll to position [171, 0]
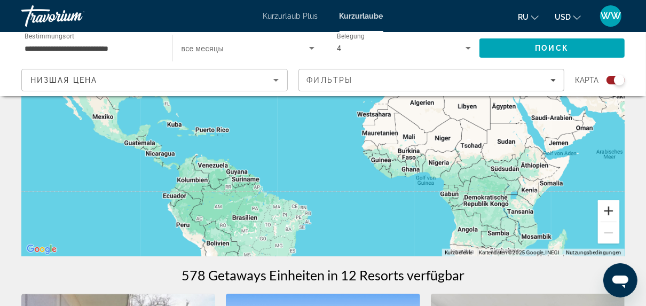
click at [608, 209] on button "Vergrößern" at bounding box center [608, 210] width 21 height 21
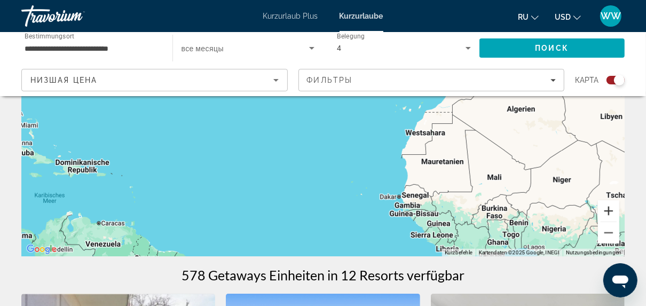
click at [608, 209] on button "Vergrößern" at bounding box center [608, 210] width 21 height 21
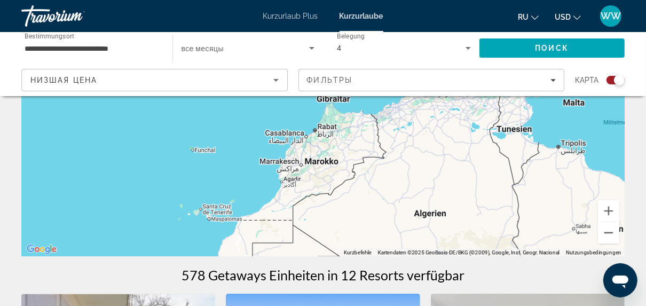
drag, startPoint x: 577, startPoint y: 172, endPoint x: 298, endPoint y: 227, distance: 284.1
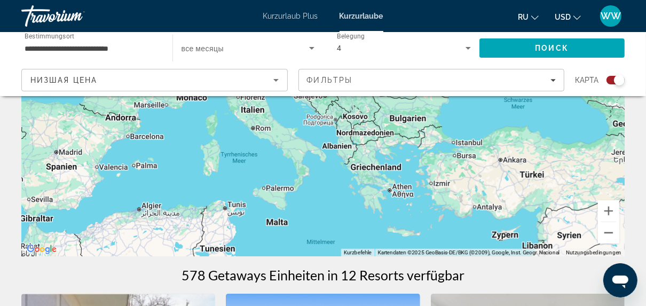
drag, startPoint x: 406, startPoint y: 164, endPoint x: 188, endPoint y: 232, distance: 228.2
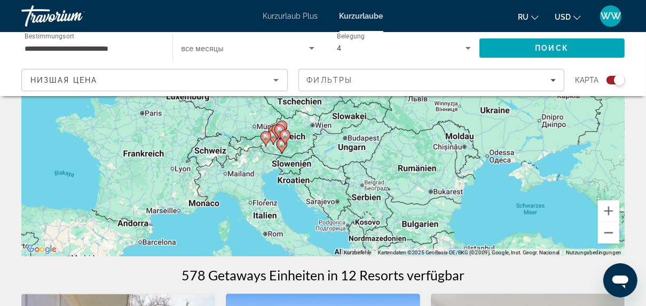
drag, startPoint x: 416, startPoint y: 151, endPoint x: 437, endPoint y: 264, distance: 115.1
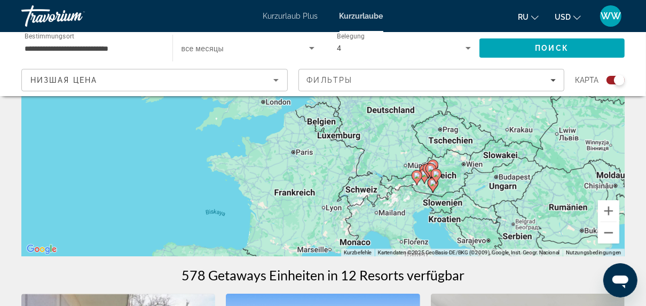
drag, startPoint x: 339, startPoint y: 154, endPoint x: 511, endPoint y: 200, distance: 178.0
click at [477, 176] on div "Um den Modus zum Ziehen mit der Tastatur zu aktivieren, drückst du Alt + Eingab…" at bounding box center [322, 96] width 603 height 320
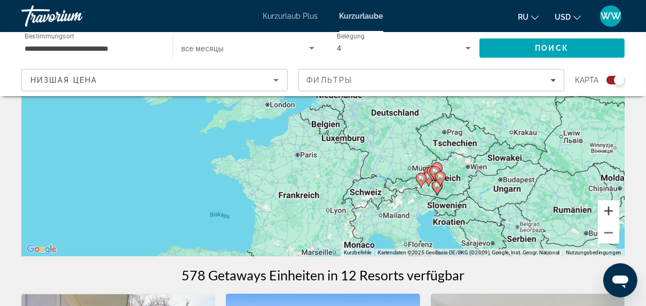
click at [607, 209] on button "Vergrößern" at bounding box center [608, 210] width 21 height 21
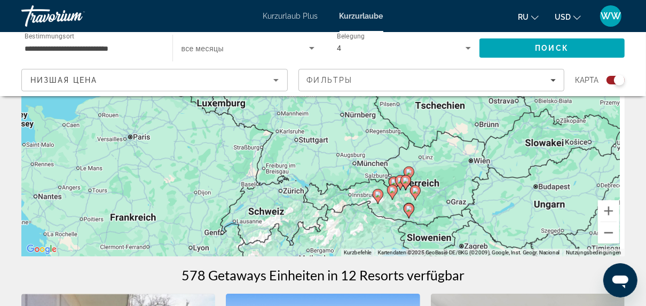
drag, startPoint x: 534, startPoint y: 187, endPoint x: 384, endPoint y: 107, distance: 170.0
click at [384, 107] on div "Um den Modus zum Ziehen mit der Tastatur zu aktivieren, drückst du Alt + Eingab…" at bounding box center [322, 96] width 603 height 320
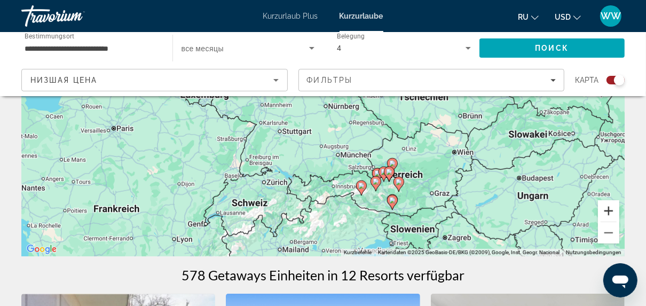
click at [610, 210] on button "Vergrößern" at bounding box center [608, 210] width 21 height 21
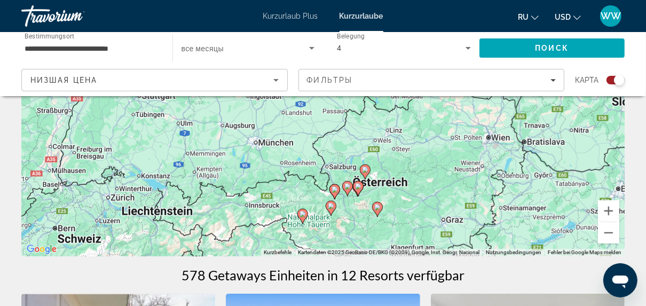
drag, startPoint x: 504, startPoint y: 205, endPoint x: 402, endPoint y: 132, distance: 124.7
click at [403, 132] on div "Um den Modus zum Ziehen mit der Tastatur zu aktivieren, drückst du Alt + Eingab…" at bounding box center [322, 96] width 603 height 320
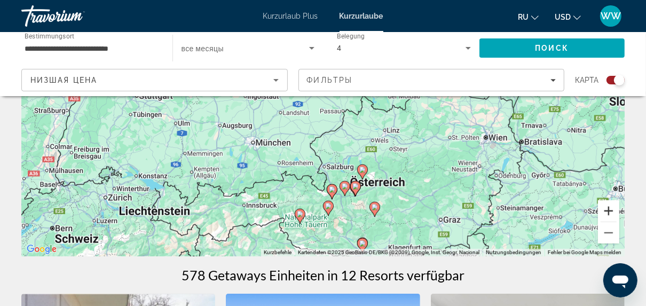
click at [606, 209] on button "Vergrößern" at bounding box center [608, 210] width 21 height 21
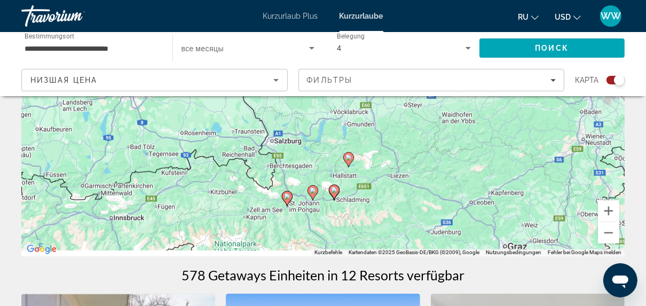
drag, startPoint x: 451, startPoint y: 204, endPoint x: 397, endPoint y: 105, distance: 112.5
click at [397, 105] on div "Um den Modus zum Ziehen mit der Tastatur zu aktivieren, drückst du Alt + Eingab…" at bounding box center [322, 96] width 603 height 320
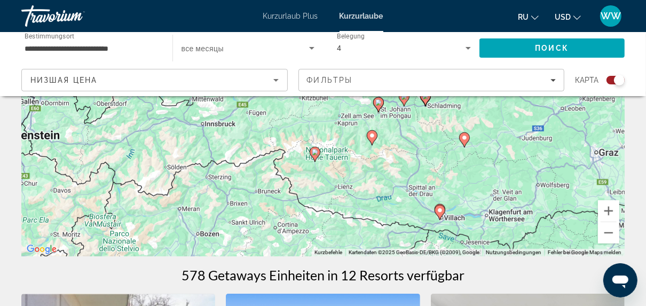
drag, startPoint x: 414, startPoint y: 191, endPoint x: 507, endPoint y: 99, distance: 129.8
click at [507, 99] on div "Um den Modus zum Ziehen mit der Tastatur zu aktivieren, drückst du Alt + Eingab…" at bounding box center [322, 96] width 603 height 320
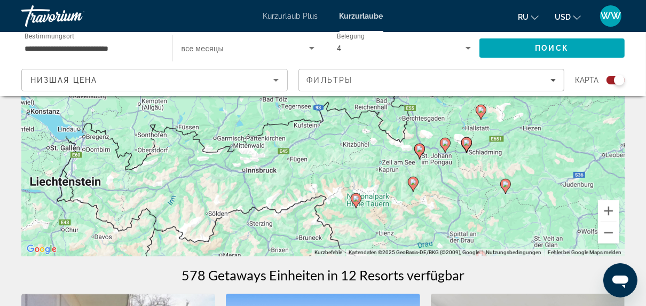
drag, startPoint x: 437, startPoint y: 135, endPoint x: 478, endPoint y: 182, distance: 62.8
click at [478, 182] on div "Um den Modus zum Ziehen mit der Tastatur zu aktivieren, drückst du Alt + Eingab…" at bounding box center [322, 96] width 603 height 320
click at [357, 198] on image "Hauptinhalt" at bounding box center [356, 198] width 6 height 6
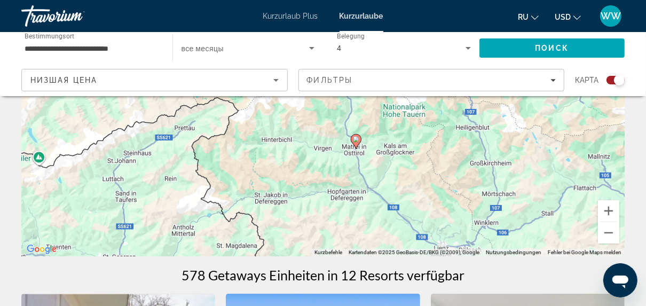
drag, startPoint x: 354, startPoint y: 146, endPoint x: 376, endPoint y: 176, distance: 37.5
click at [376, 176] on div "Um den Modus zum Ziehen mit der Tastatur zu aktivieren, drückst du Alt + Eingab…" at bounding box center [322, 96] width 603 height 320
click at [355, 140] on image "Hauptinhalt" at bounding box center [356, 140] width 6 height 6
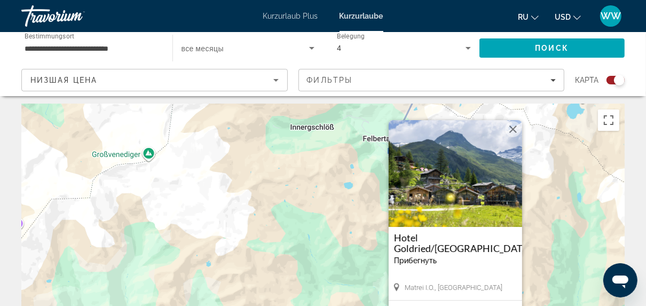
scroll to position [0, 0]
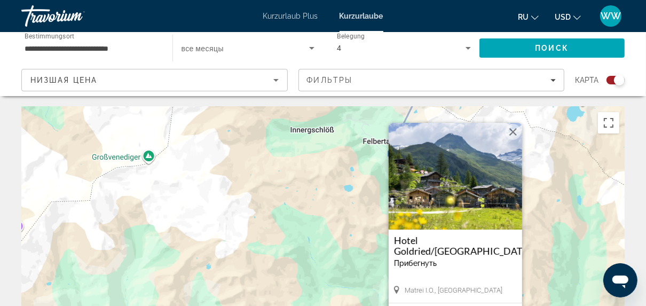
click at [464, 178] on img "Hauptinhalt" at bounding box center [455, 176] width 133 height 107
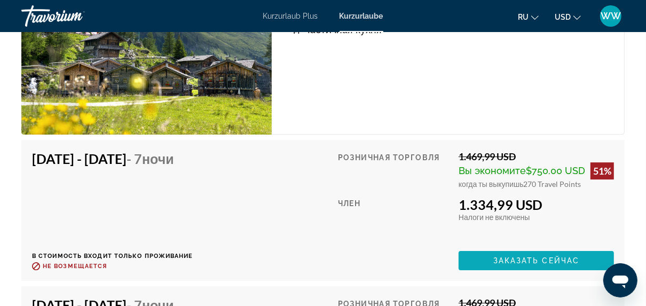
scroll to position [2178, 0]
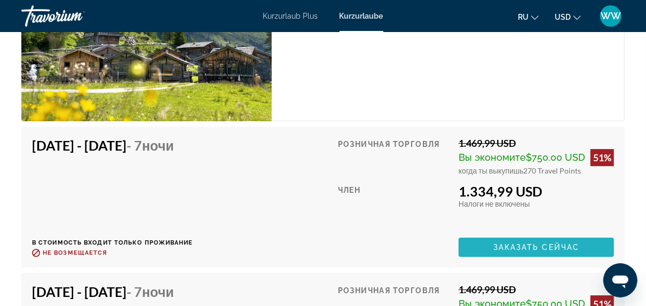
click at [530, 243] on span "Заказать сейчас" at bounding box center [536, 247] width 86 height 9
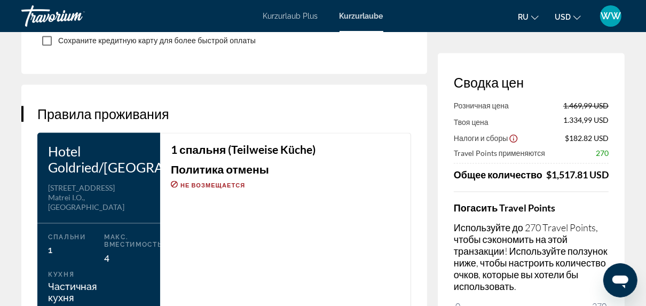
scroll to position [1314, 0]
